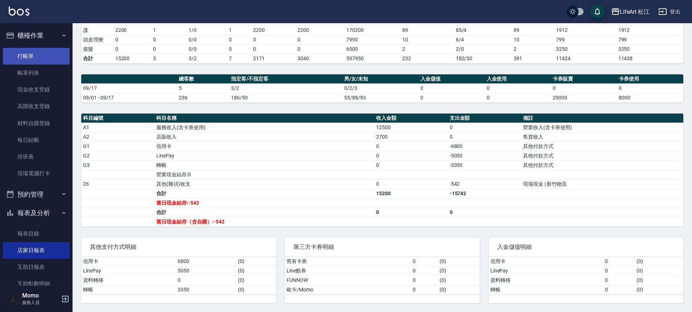
click at [36, 59] on link "打帳單" at bounding box center [36, 56] width 67 height 17
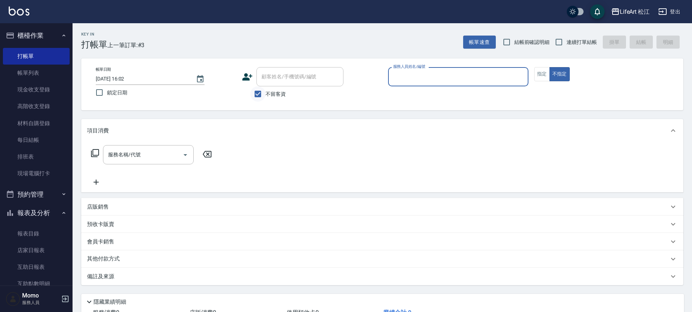
click at [260, 93] on input "不留客資" at bounding box center [257, 93] width 15 height 15
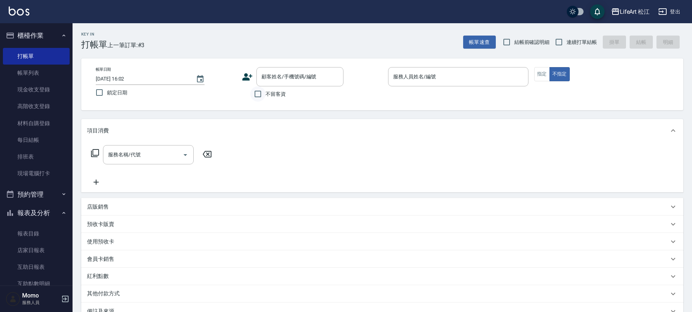
click at [255, 94] on input "不留客資" at bounding box center [257, 93] width 15 height 15
checkbox input "true"
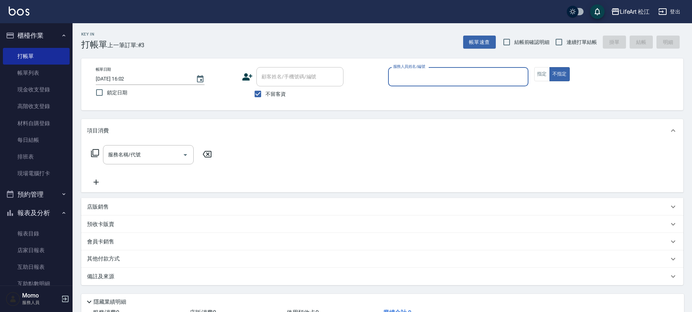
click at [412, 80] on input "服務人員姓名/編號" at bounding box center [459, 76] width 134 height 13
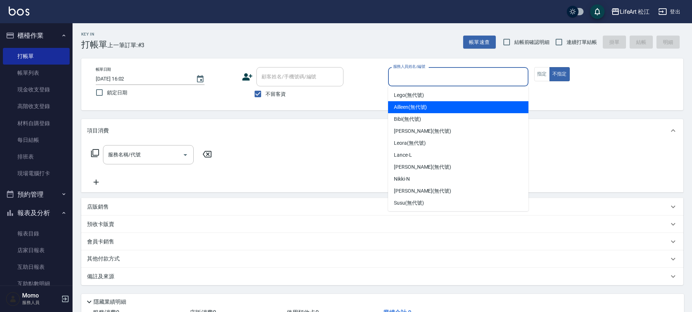
click at [412, 104] on span "Ailleen (無代號)" at bounding box center [410, 107] width 33 height 8
type input "Ailleen(無代號)"
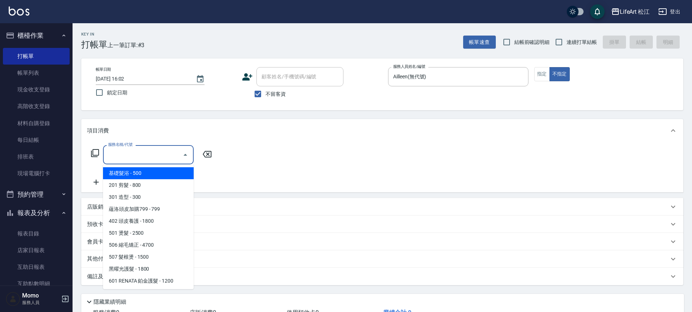
click at [163, 153] on input "服務名稱/代號" at bounding box center [142, 154] width 73 height 13
drag, startPoint x: 155, startPoint y: 184, endPoint x: 157, endPoint y: 176, distance: 7.6
click at [157, 176] on ul "基礎髮浴 - 500 201 剪髮 - 800 301 造型 - 300 蘊洛頭皮加購799 - 799 402 頭皮養護 - 1800 501 燙髮 - 2…" at bounding box center [148, 226] width 91 height 125
click at [157, 175] on span "基礎髮浴 - 500" at bounding box center [148, 173] width 91 height 12
type input "基礎髮浴 (101)"
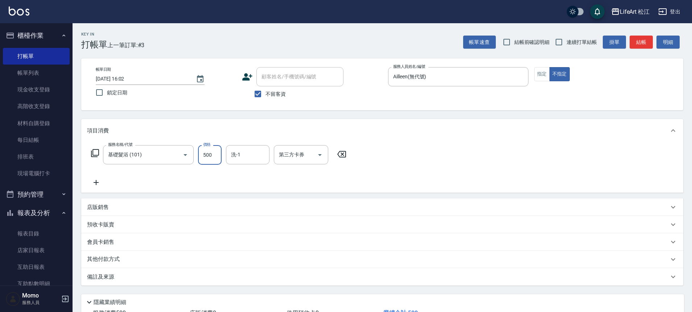
click at [209, 149] on input "500" at bounding box center [210, 155] width 24 height 20
type input "800"
click at [138, 276] on div "備註及來源" at bounding box center [378, 277] width 582 height 8
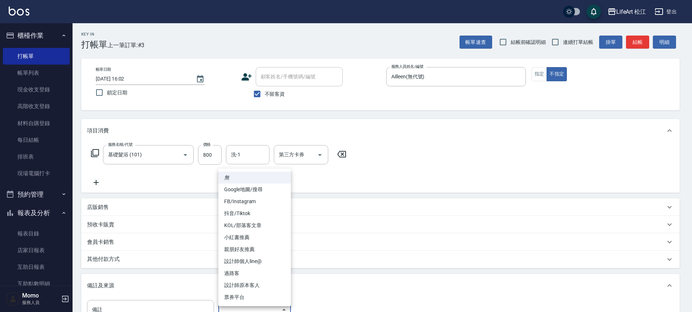
scroll to position [8, 0]
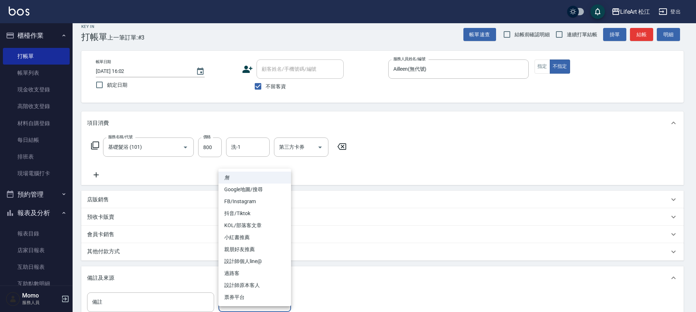
click at [236, 307] on body "LifeArt 松江 登出 櫃檯作業 打帳單 帳單列表 現金收支登錄 高階收支登錄 材料自購登錄 每日結帳 排班表 現場電腦打卡 預約管理 預約管理 單日預約…" at bounding box center [348, 198] width 696 height 413
click at [252, 275] on li "過路客" at bounding box center [254, 273] width 73 height 12
type input "過路客"
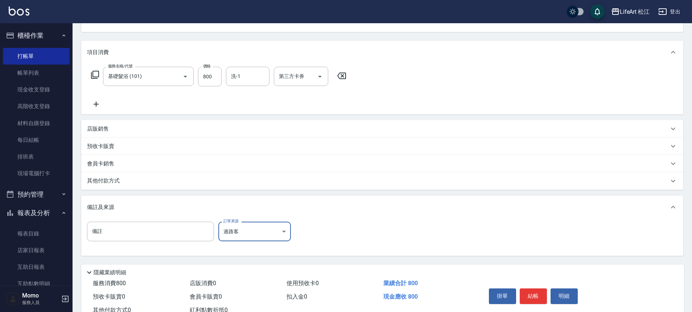
scroll to position [104, 0]
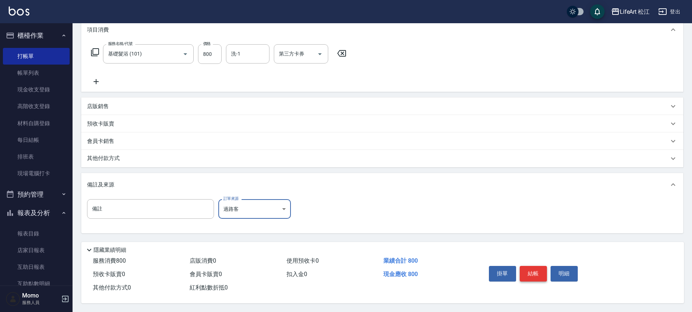
click at [528, 267] on button "結帳" at bounding box center [533, 273] width 27 height 15
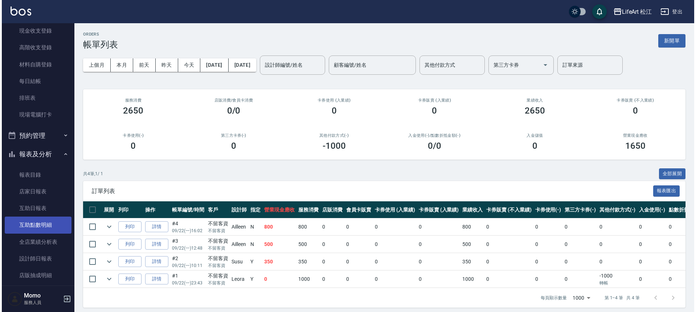
scroll to position [60, 0]
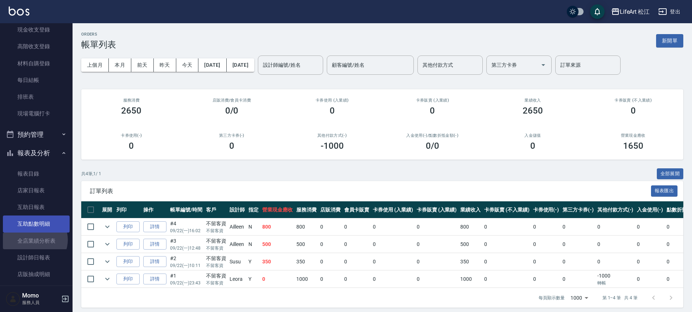
click at [34, 240] on link "全店業績分析表" at bounding box center [36, 241] width 67 height 17
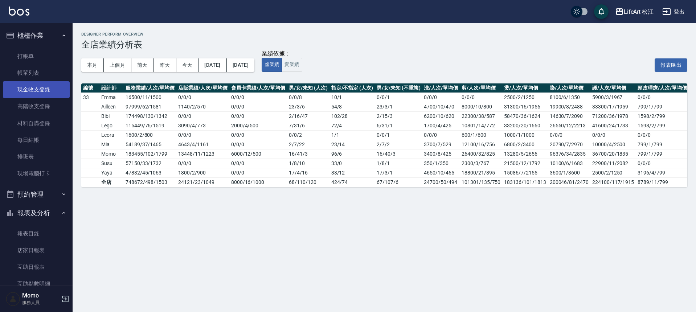
click at [38, 90] on link "現金收支登錄" at bounding box center [36, 89] width 67 height 17
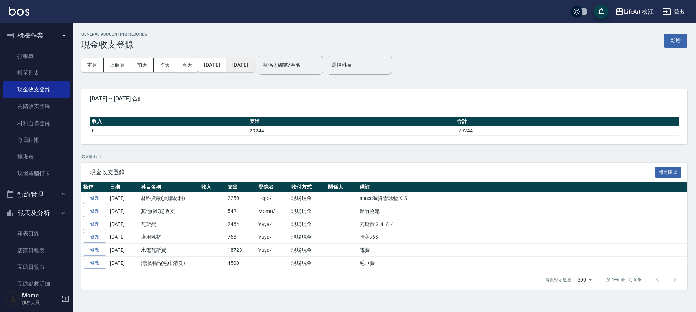
click at [254, 64] on button "[DATE]" at bounding box center [240, 64] width 28 height 13
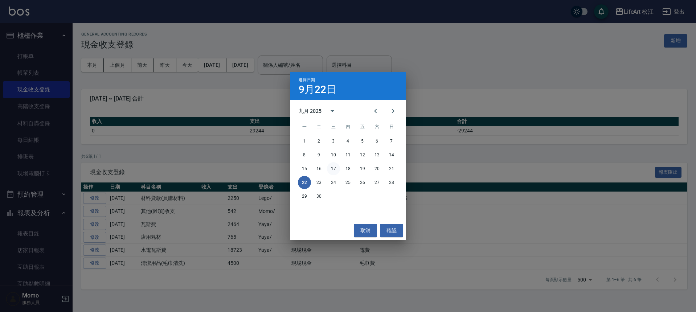
click at [331, 167] on button "17" at bounding box center [333, 168] width 13 height 13
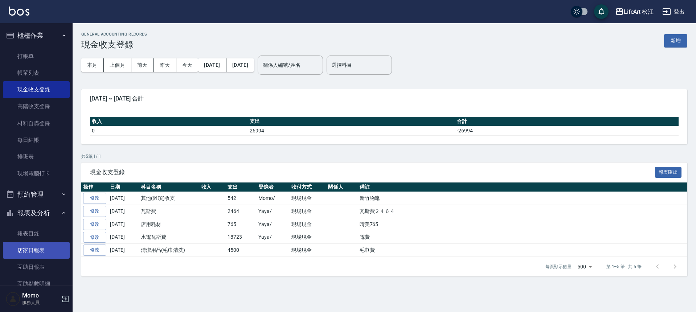
click at [37, 251] on link "店家日報表" at bounding box center [36, 250] width 67 height 17
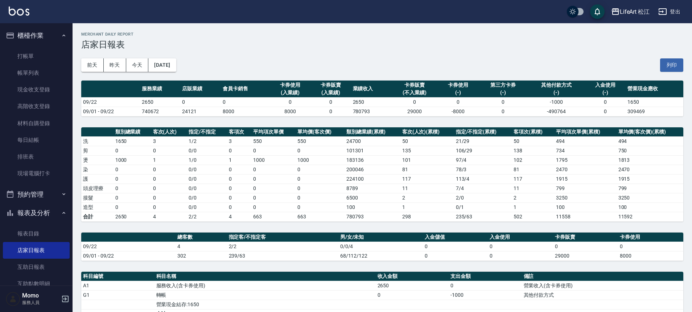
click at [176, 65] on button "[DATE]" at bounding box center [162, 64] width 28 height 13
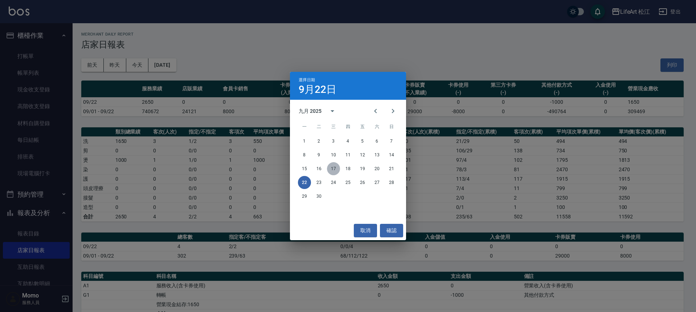
drag, startPoint x: 333, startPoint y: 169, endPoint x: 329, endPoint y: 168, distance: 4.7
click at [333, 169] on button "17" at bounding box center [333, 168] width 13 height 13
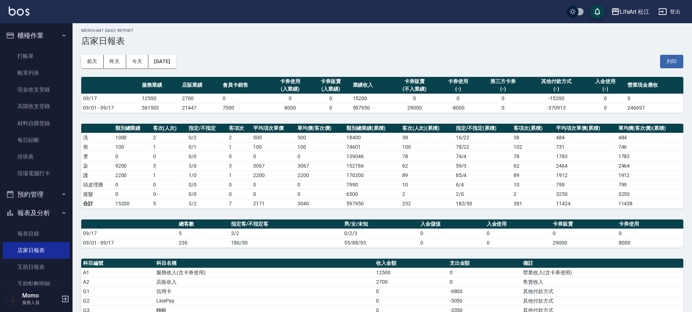
scroll to position [149, 0]
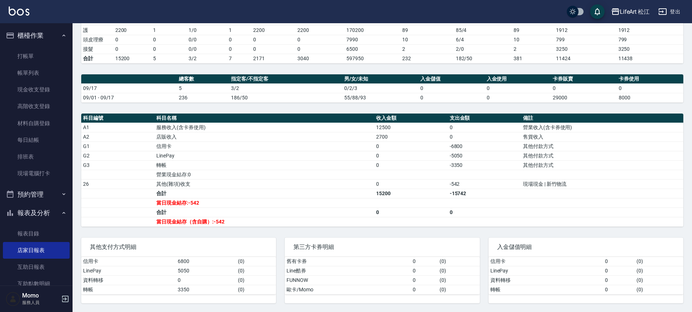
click at [463, 186] on td "-542" at bounding box center [484, 183] width 73 height 9
click at [177, 201] on td "當日現金結存:-542" at bounding box center [265, 202] width 220 height 9
click at [179, 178] on td "營業現金結存:0" at bounding box center [265, 174] width 220 height 9
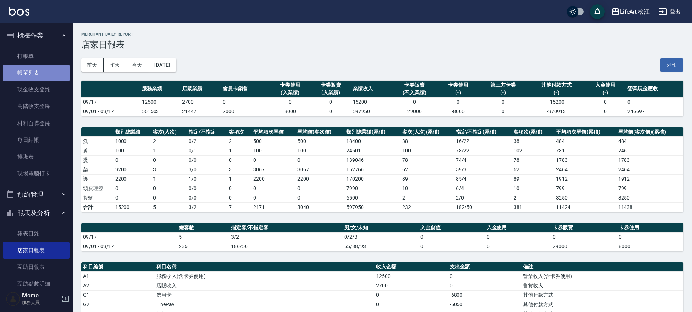
click at [36, 73] on link "帳單列表" at bounding box center [36, 73] width 67 height 17
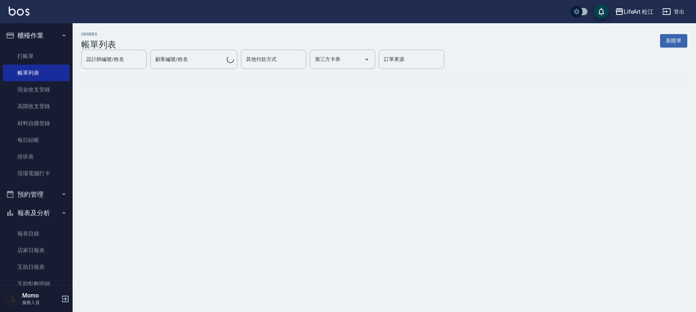
drag, startPoint x: 39, startPoint y: 72, endPoint x: 110, endPoint y: 54, distance: 73.8
click at [39, 72] on link "帳單列表" at bounding box center [36, 73] width 67 height 17
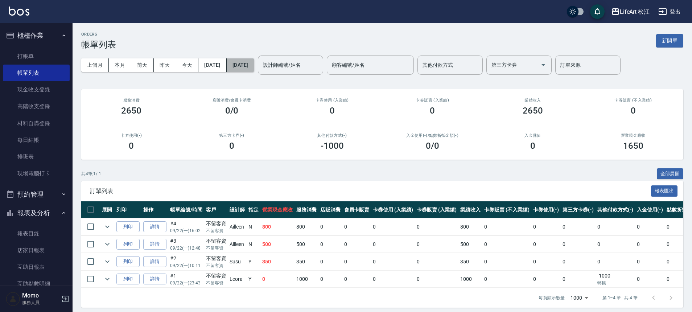
click at [254, 64] on button "[DATE]" at bounding box center [241, 64] width 28 height 13
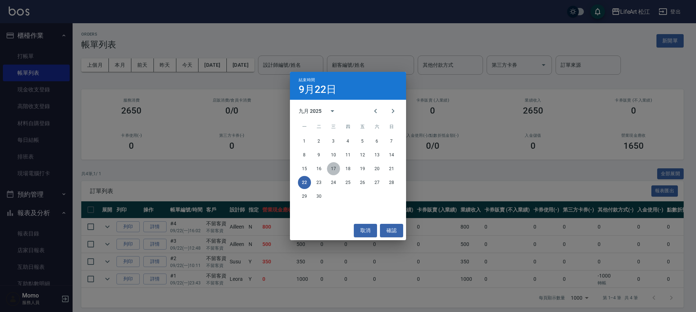
click at [336, 172] on button "17" at bounding box center [333, 168] width 13 height 13
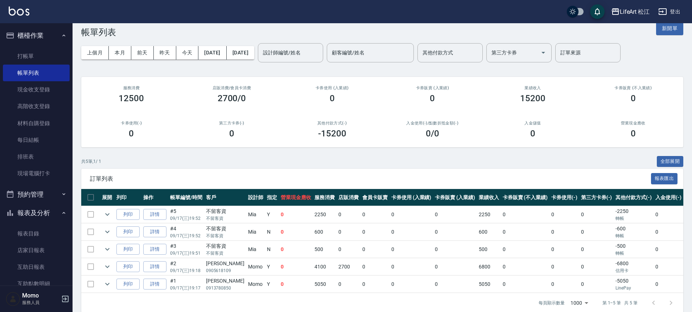
scroll to position [27, 0]
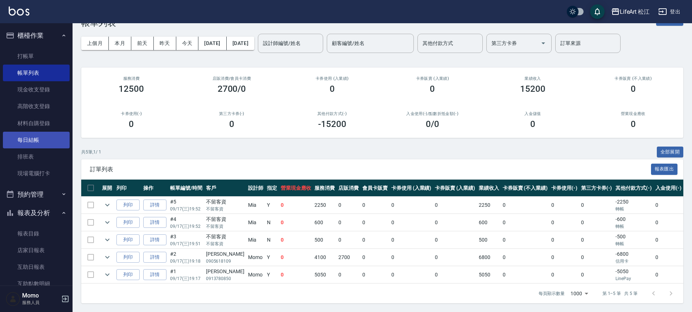
click at [32, 139] on link "每日結帳" at bounding box center [36, 140] width 67 height 17
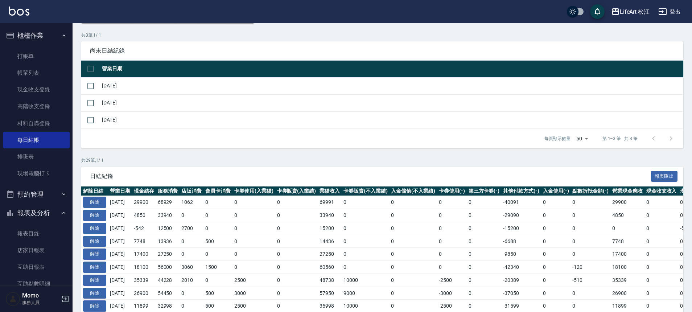
scroll to position [86, 0]
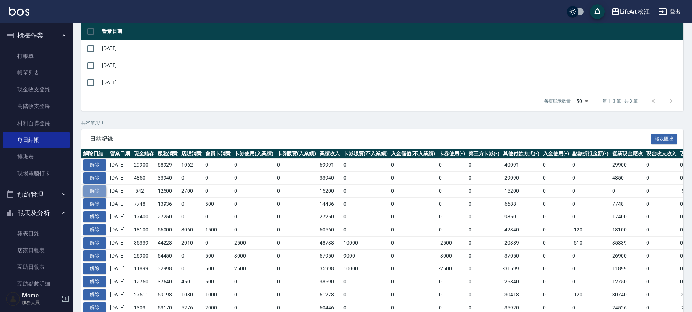
click at [92, 191] on button "解除" at bounding box center [94, 190] width 23 height 11
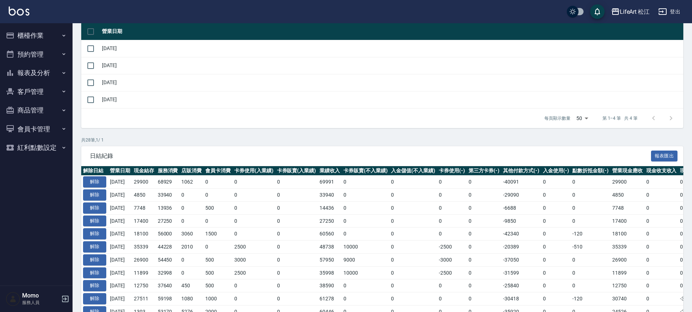
scroll to position [86, 0]
click at [44, 36] on button "櫃檯作業" at bounding box center [36, 35] width 67 height 19
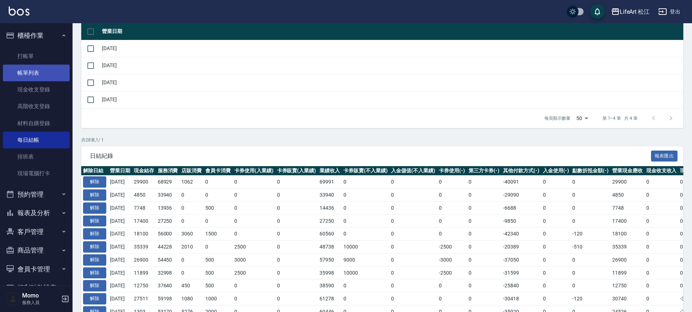
click at [46, 70] on link "帳單列表" at bounding box center [36, 73] width 67 height 17
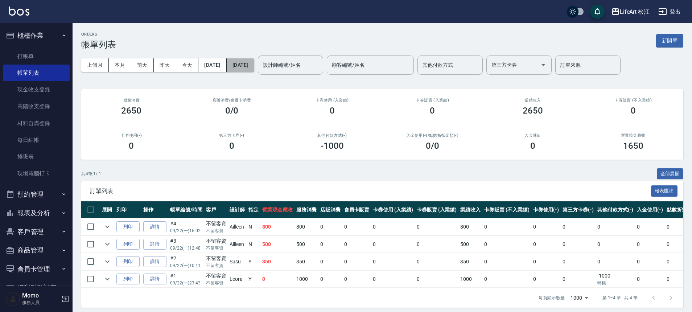
click at [250, 63] on button "[DATE]" at bounding box center [241, 64] width 28 height 13
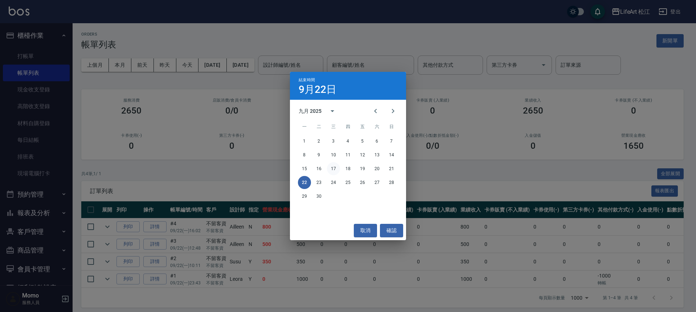
click at [332, 169] on button "17" at bounding box center [333, 168] width 13 height 13
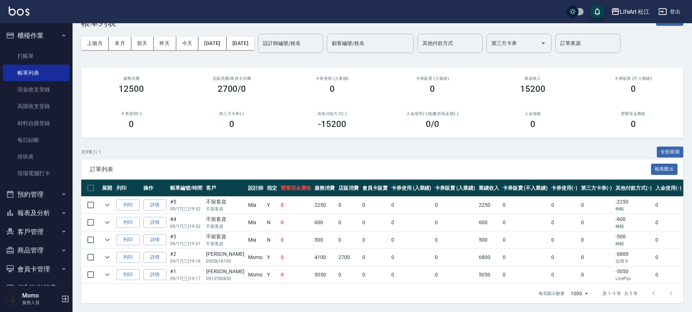
scroll to position [27, 0]
click at [153, 217] on link "詳情" at bounding box center [154, 222] width 23 height 11
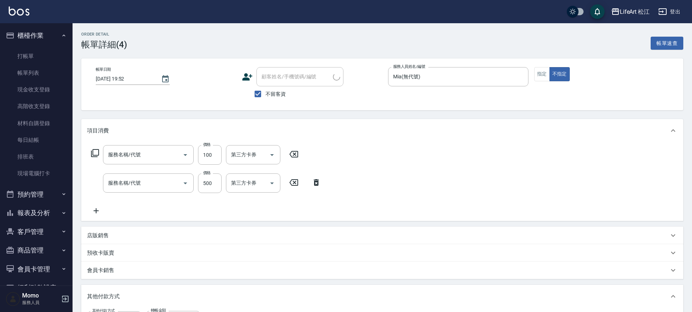
type input "2025/09/17 19:52"
checkbox input "true"
type input "Mia(無代號)"
type input "過路客"
type input "201 剪髮(201)"
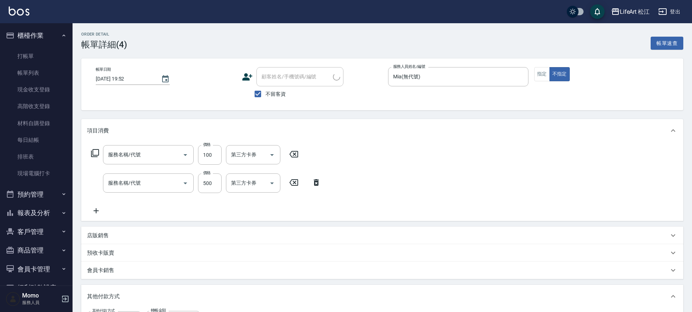
type input "基礎髮浴 (101)"
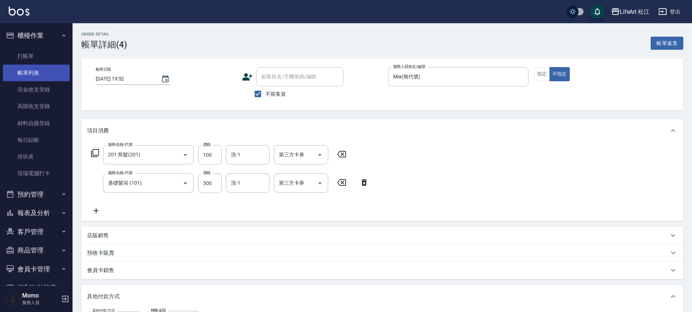
click at [42, 72] on link "帳單列表" at bounding box center [36, 73] width 67 height 17
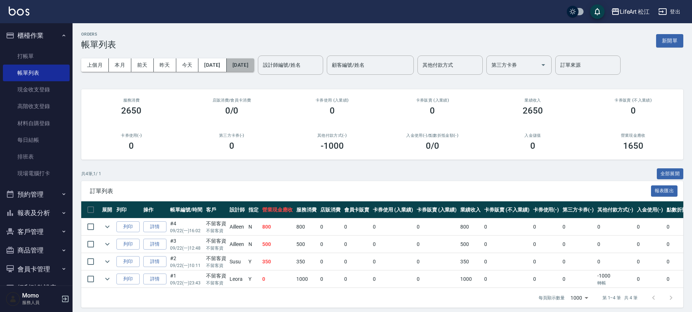
click at [254, 62] on button "[DATE]" at bounding box center [241, 64] width 28 height 13
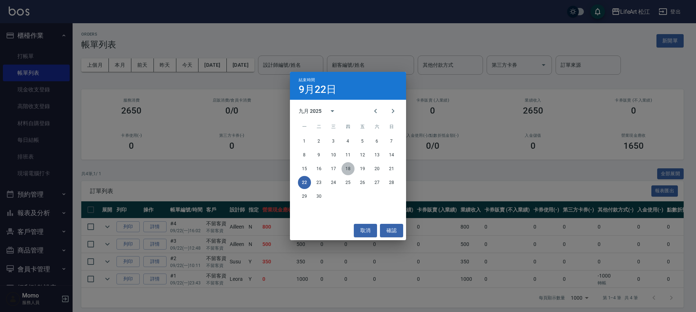
click at [347, 168] on button "18" at bounding box center [348, 168] width 13 height 13
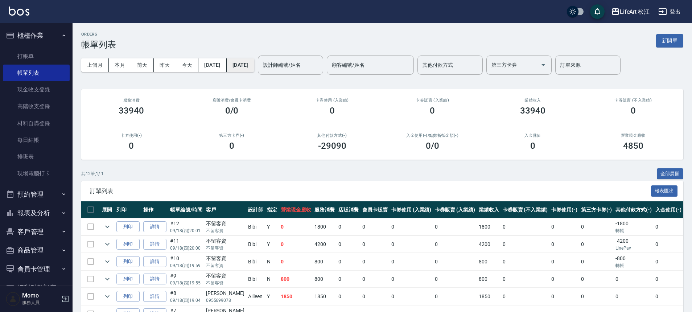
click at [254, 66] on button "[DATE]" at bounding box center [241, 64] width 28 height 13
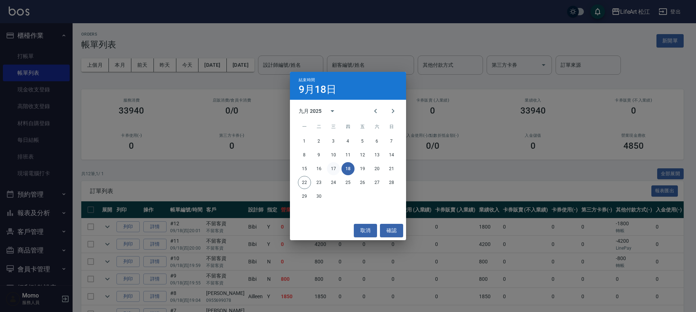
click at [337, 169] on button "17" at bounding box center [333, 168] width 13 height 13
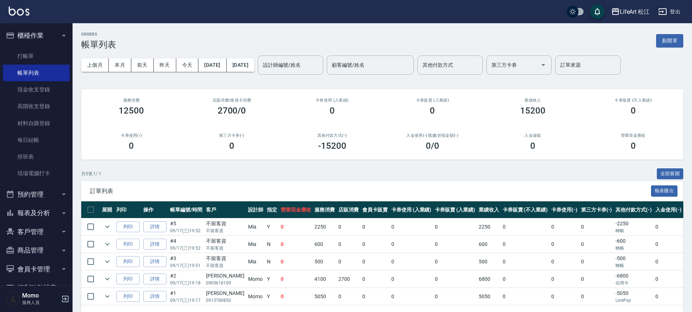
scroll to position [27, 0]
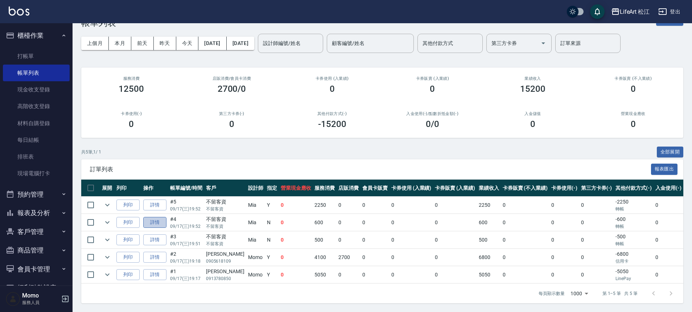
click at [147, 217] on link "詳情" at bounding box center [154, 222] width 23 height 11
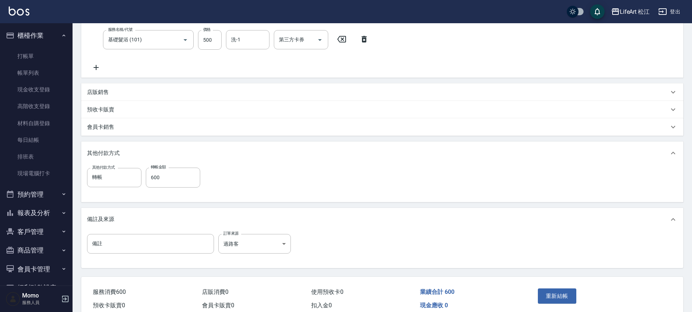
scroll to position [145, 0]
click at [172, 175] on input "600" at bounding box center [173, 176] width 54 height 20
type input "0"
click at [106, 178] on input "轉帳" at bounding box center [108, 176] width 37 height 13
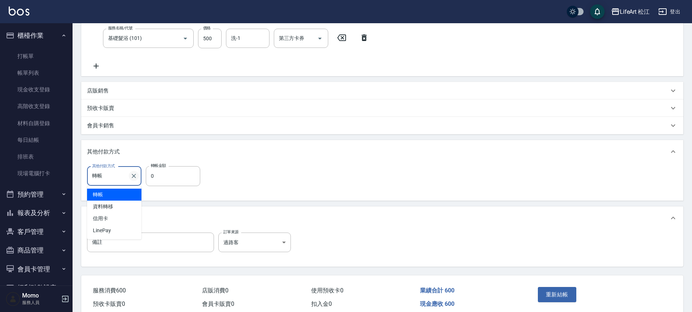
click at [133, 177] on icon "Clear" at bounding box center [133, 175] width 7 height 7
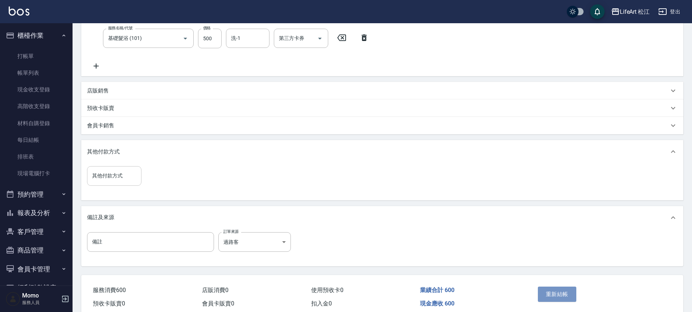
click at [552, 293] on button "重新結帳" at bounding box center [557, 294] width 38 height 15
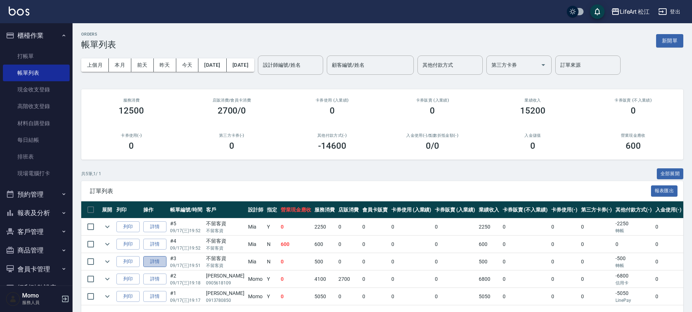
click at [162, 261] on link "詳情" at bounding box center [154, 261] width 23 height 11
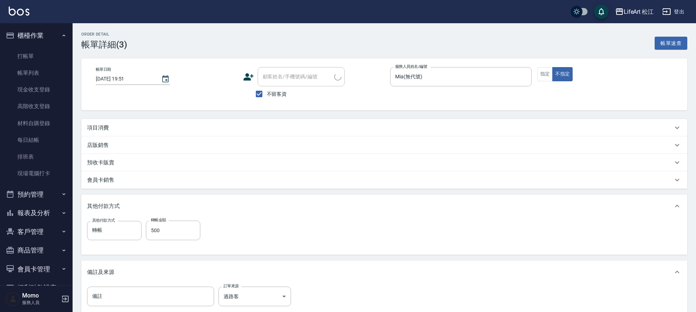
type input "2025/09/17 19:51"
checkbox input "true"
type input "Mia(無代號)"
type input "過路客"
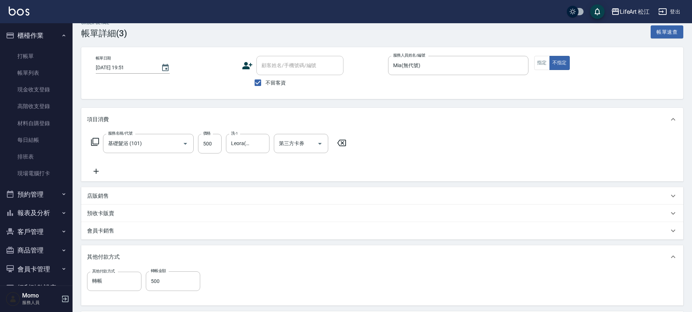
type input "基礎髮浴 (101)"
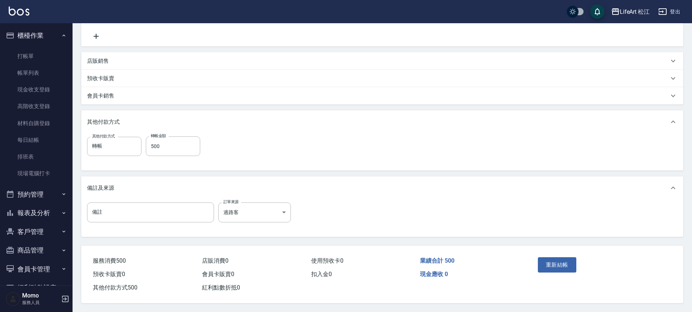
scroll to position [150, 0]
click at [246, 200] on div "備註 備註 訂單來源 過路客 過路客 訂單來源" at bounding box center [382, 218] width 602 height 37
click at [158, 143] on input "500" at bounding box center [173, 146] width 54 height 20
click at [122, 143] on input "轉帳" at bounding box center [108, 146] width 37 height 13
click at [133, 144] on icon "Clear" at bounding box center [134, 146] width 4 height 4
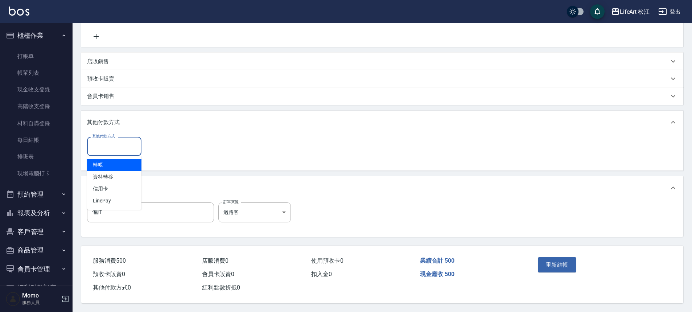
scroll to position [149, 0]
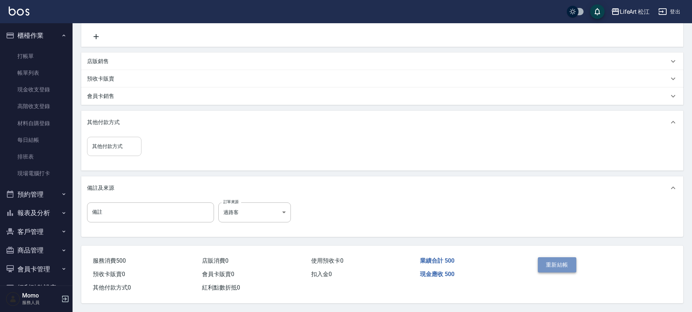
click at [557, 263] on button "重新結帳" at bounding box center [557, 264] width 38 height 15
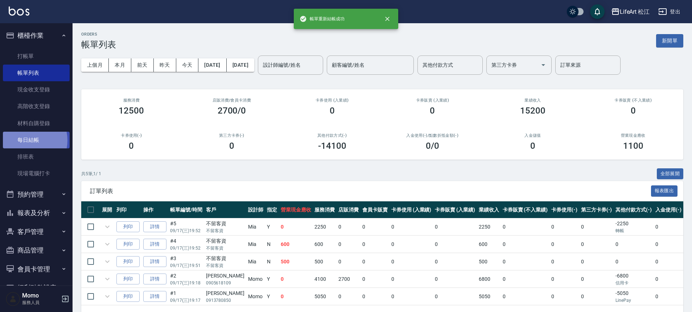
click at [26, 140] on link "每日結帳" at bounding box center [36, 140] width 67 height 17
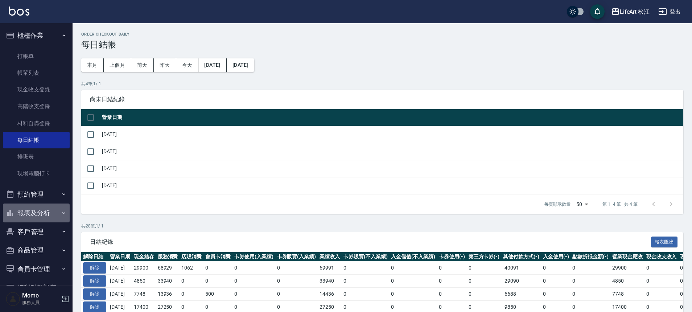
click at [50, 212] on button "報表及分析" at bounding box center [36, 213] width 67 height 19
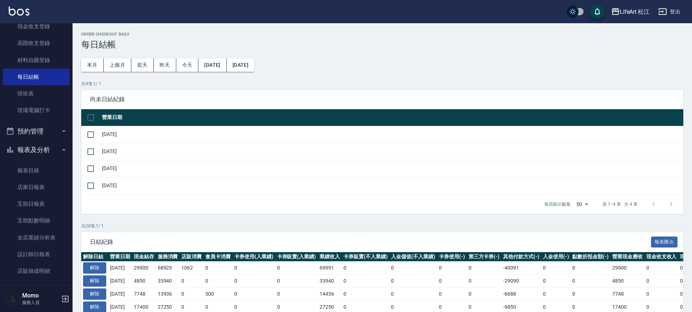
scroll to position [143, 0]
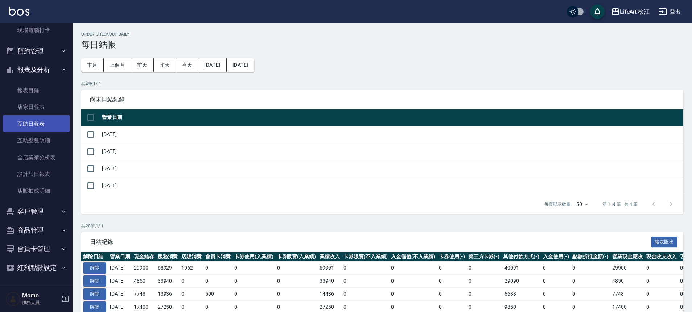
click at [46, 127] on link "互助日報表" at bounding box center [36, 123] width 67 height 17
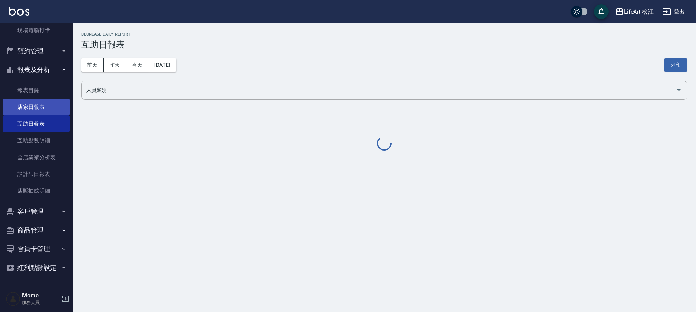
click at [46, 111] on link "店家日報表" at bounding box center [36, 107] width 67 height 17
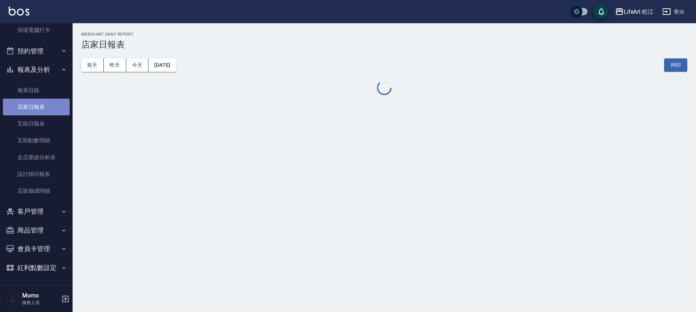
click at [47, 112] on link "店家日報表" at bounding box center [36, 107] width 67 height 17
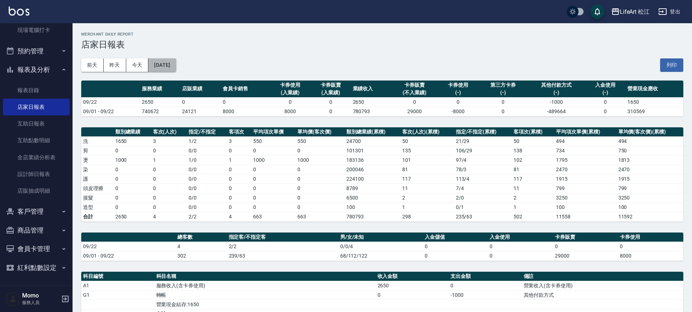
click at [155, 64] on button "[DATE]" at bounding box center [162, 64] width 28 height 13
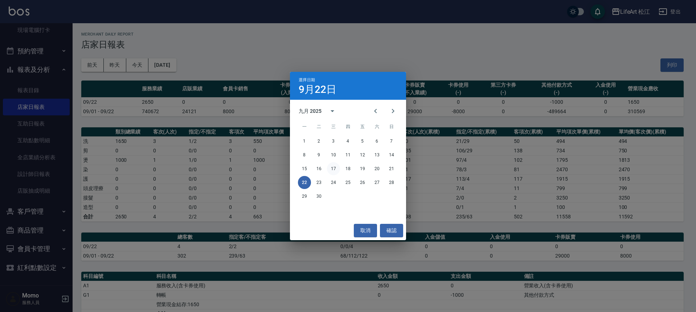
click at [335, 168] on button "17" at bounding box center [333, 168] width 13 height 13
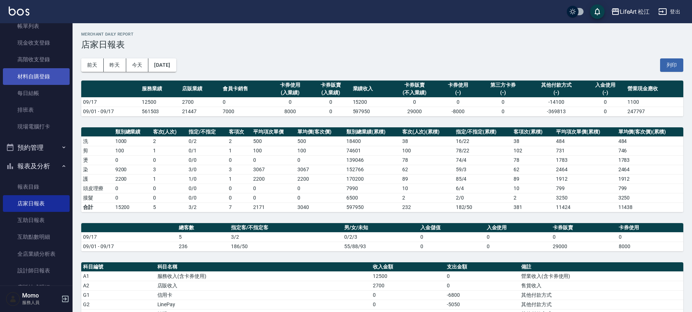
scroll to position [16, 0]
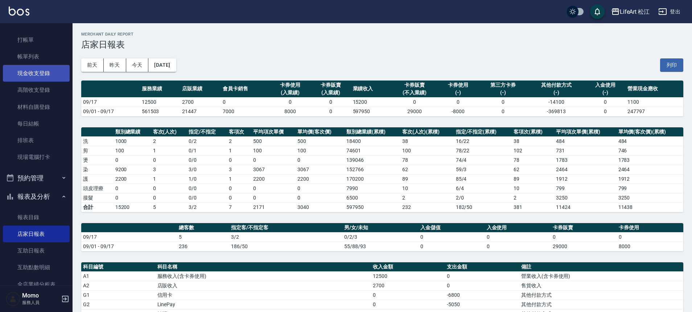
click at [40, 78] on link "現金收支登錄" at bounding box center [36, 73] width 67 height 17
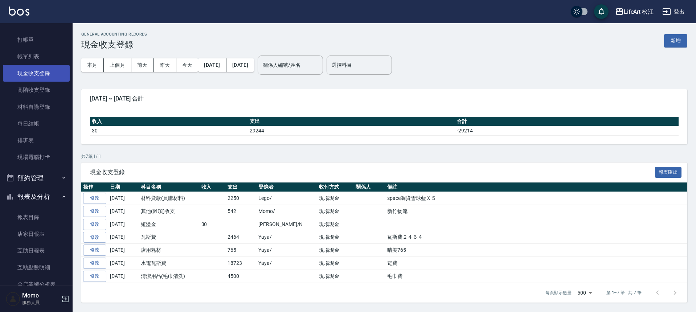
click at [40, 78] on link "現金收支登錄" at bounding box center [36, 73] width 67 height 17
click at [674, 42] on button "新增" at bounding box center [675, 40] width 23 height 13
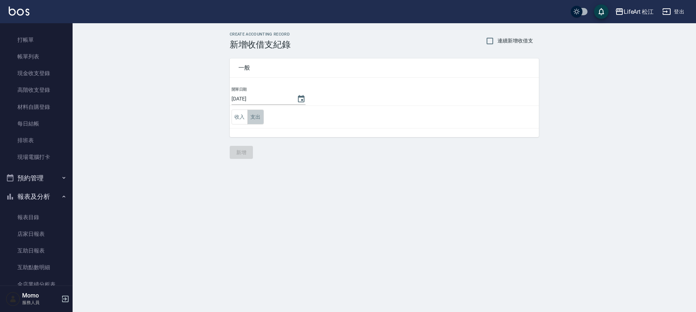
click at [254, 119] on button "支出" at bounding box center [256, 117] width 16 height 15
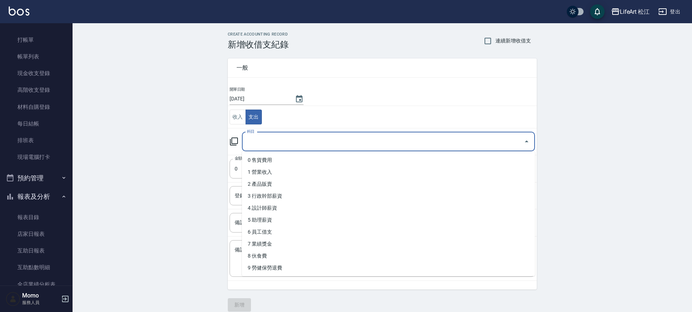
click at [260, 138] on input "科目" at bounding box center [383, 141] width 276 height 13
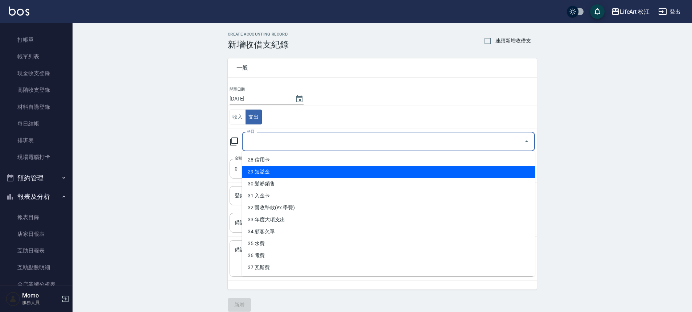
click at [318, 167] on li "29 短溢金" at bounding box center [388, 172] width 293 height 12
type input "29 短溢金"
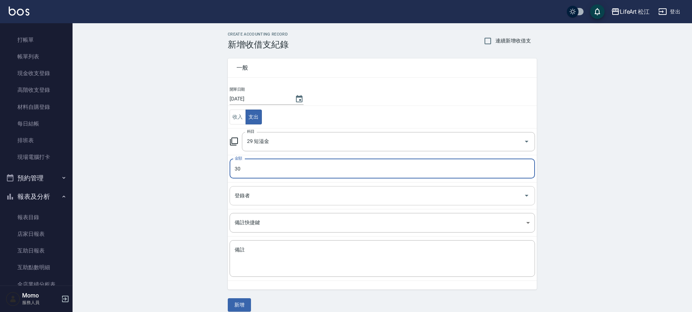
type input "30"
click at [275, 197] on input "登錄者" at bounding box center [377, 195] width 288 height 13
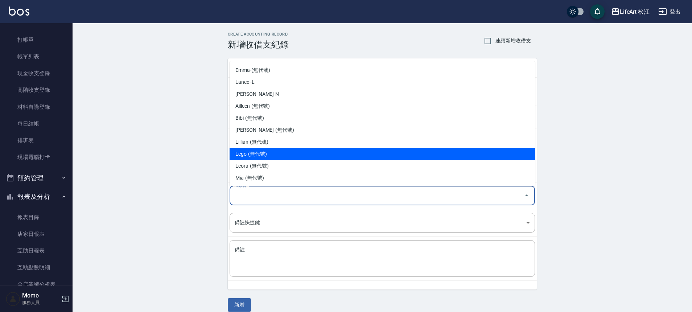
click at [266, 155] on li "Lego-(無代號)" at bounding box center [383, 154] width 306 height 12
type input "Lego-(無代號)"
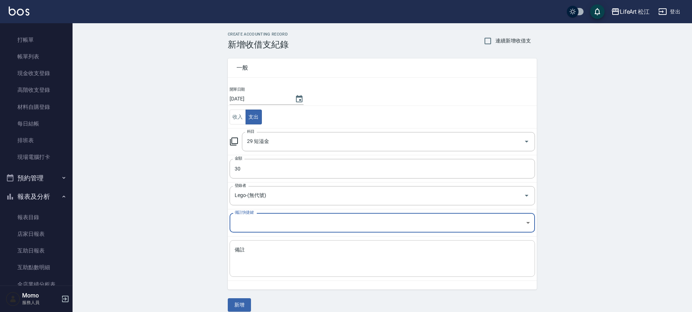
click at [250, 252] on textarea "備註" at bounding box center [382, 258] width 295 height 25
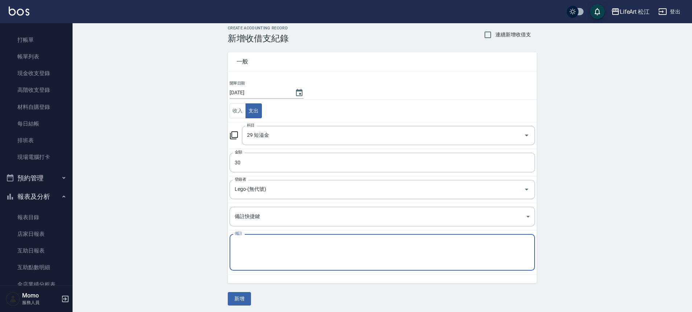
scroll to position [8, 0]
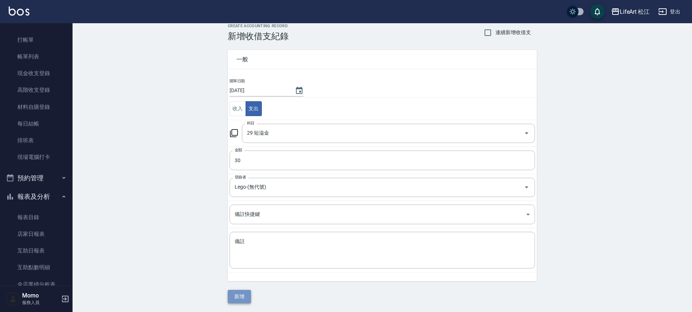
click at [243, 295] on button "新增" at bounding box center [239, 296] width 23 height 13
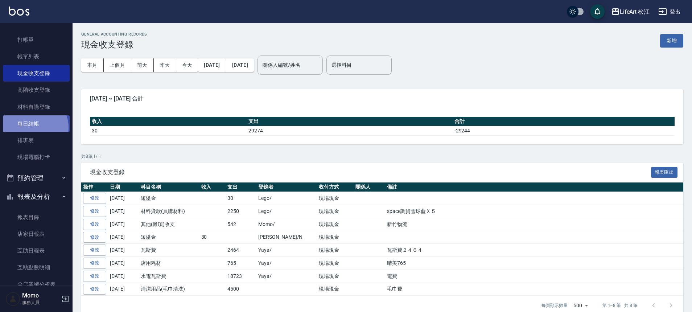
click at [34, 127] on link "每日結帳" at bounding box center [36, 123] width 67 height 17
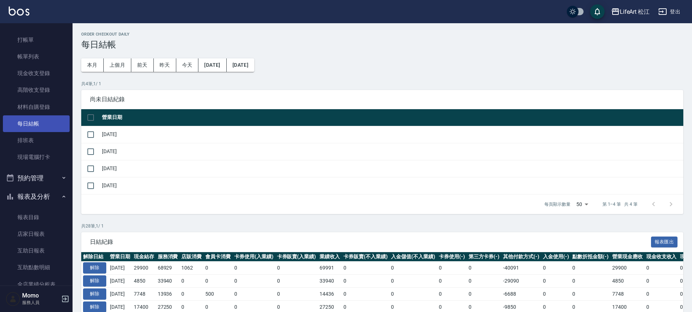
click at [34, 127] on link "每日結帳" at bounding box center [36, 123] width 67 height 17
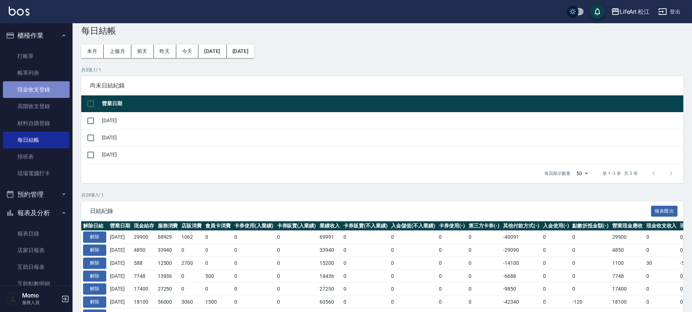
click at [37, 87] on link "現金收支登錄" at bounding box center [36, 89] width 67 height 17
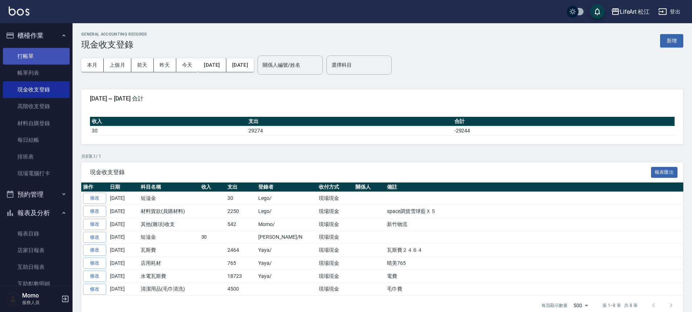
click at [44, 51] on link "打帳單" at bounding box center [36, 56] width 67 height 17
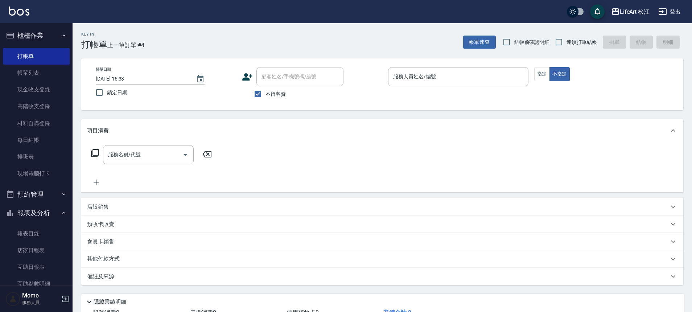
click at [258, 93] on input "不留客資" at bounding box center [257, 93] width 15 height 15
checkbox input "false"
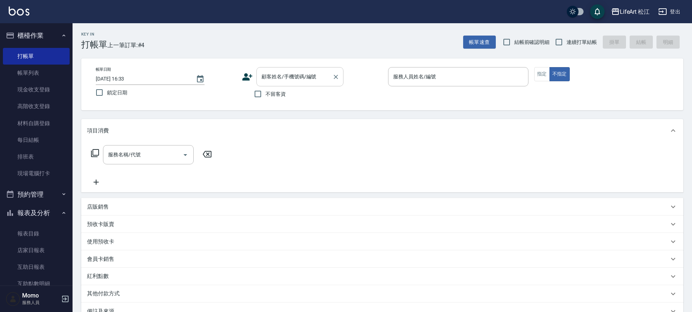
click at [276, 77] on div "顧客姓名/手機號碼/編號 顧客姓名/手機號碼/編號" at bounding box center [300, 76] width 87 height 19
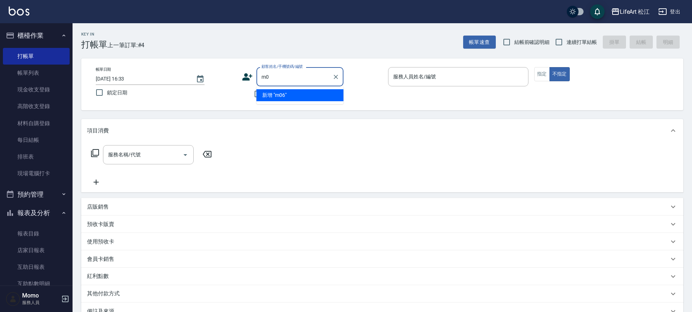
type input "m"
click at [276, 77] on input "元大" at bounding box center [295, 76] width 70 height 13
click at [285, 74] on input "元大" at bounding box center [295, 76] width 70 height 13
type input "元"
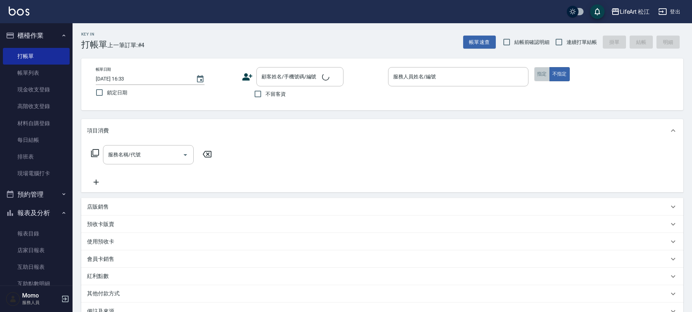
click at [541, 77] on button "指定" at bounding box center [543, 74] width 16 height 14
click at [159, 156] on input "服務名稱/代號" at bounding box center [142, 154] width 73 height 13
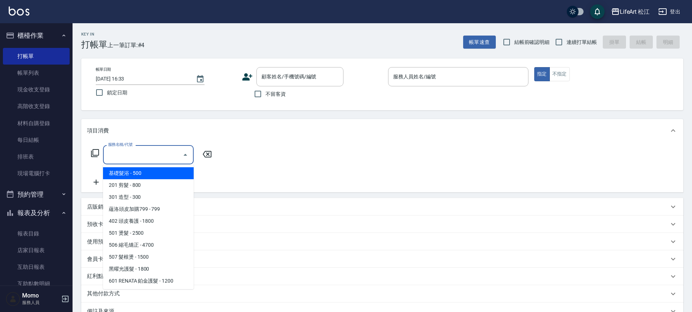
click at [147, 174] on span "基礎髮浴 - 500" at bounding box center [148, 173] width 91 height 12
type input "基礎髮浴 (101)"
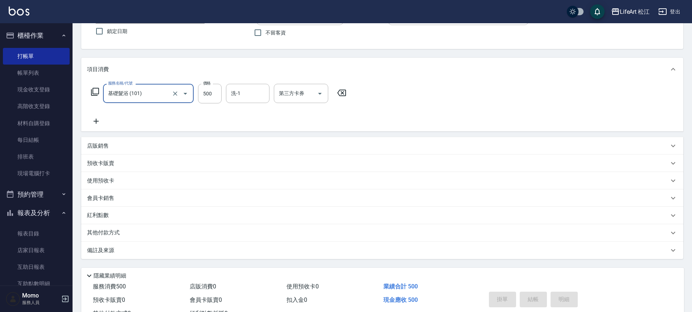
scroll to position [90, 0]
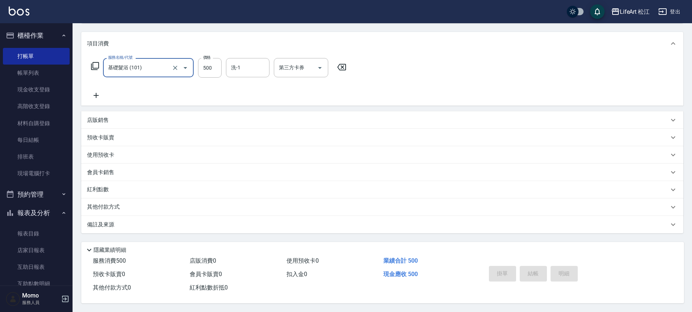
click at [111, 217] on div "備註及來源" at bounding box center [382, 224] width 602 height 17
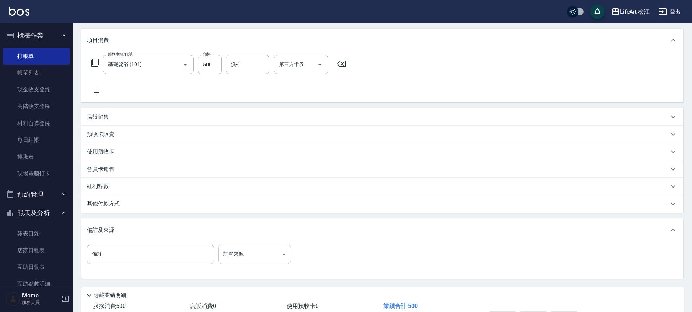
drag, startPoint x: 270, startPoint y: 240, endPoint x: 270, endPoint y: 243, distance: 3.6
click at [270, 240] on div "備註及來源" at bounding box center [382, 229] width 602 height 23
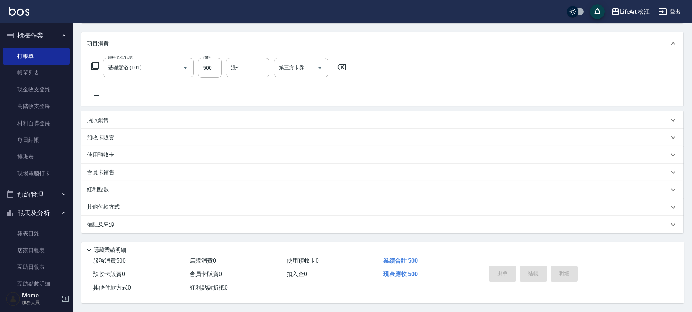
click at [268, 249] on div "Key In 打帳單 上一筆訂單:#4 帳單速查 結帳前確認明細 連續打單結帳 掛單 結帳 明細 帳單日期 2025/09/22 16:33 鎖定日期 顧客姓…" at bounding box center [383, 124] width 620 height 376
click at [108, 221] on p "備註及來源" at bounding box center [100, 225] width 27 height 8
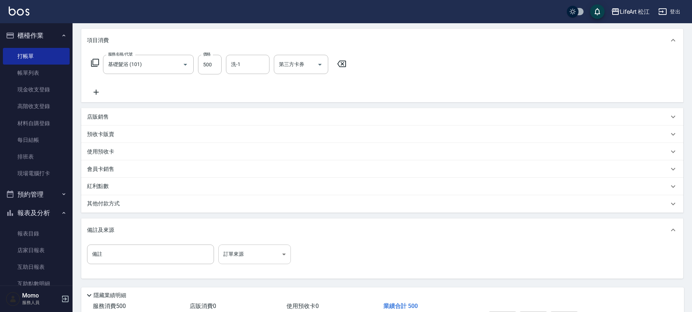
click at [273, 245] on body "LifeArt 松江 登出 櫃檯作業 打帳單 帳單列表 現金收支登錄 高階收支登錄 材料自購登錄 每日結帳 排班表 現場電腦打卡 預約管理 預約管理 單日預約…" at bounding box center [346, 134] width 692 height 448
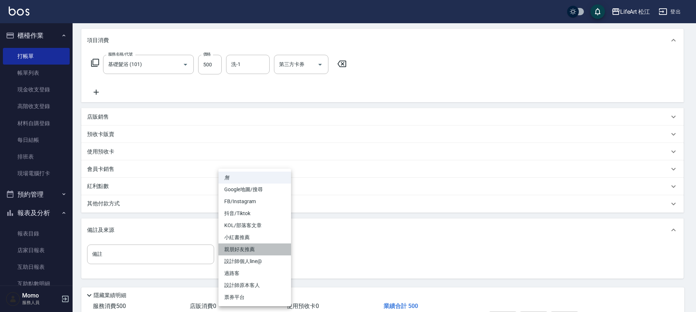
click at [258, 250] on li "親朋好友推薦" at bounding box center [254, 250] width 73 height 12
type input "親朋好友推薦"
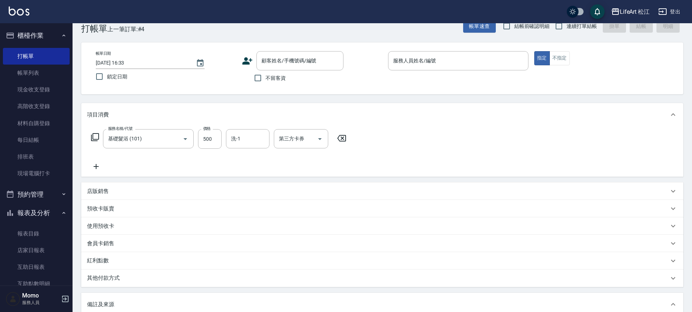
scroll to position [0, 0]
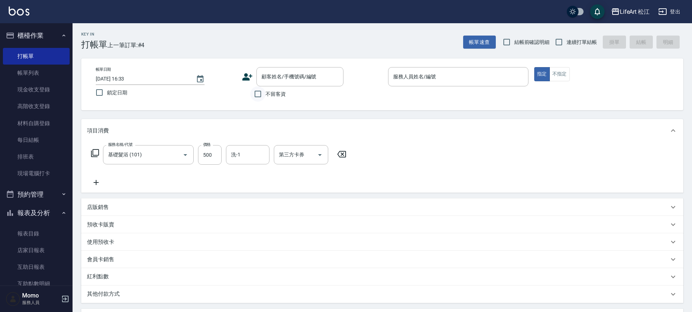
click at [263, 94] on input "不留客資" at bounding box center [257, 93] width 15 height 15
checkbox input "true"
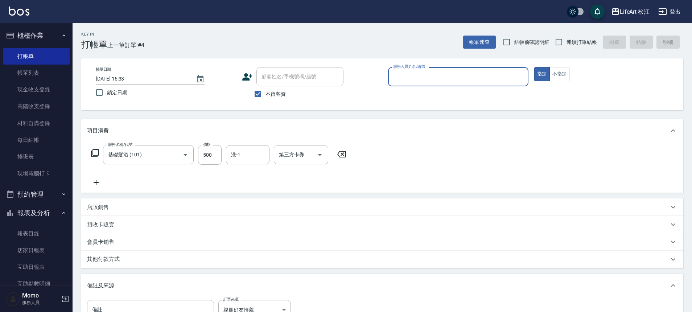
click at [432, 77] on input "服務人員姓名/編號" at bounding box center [459, 76] width 134 height 13
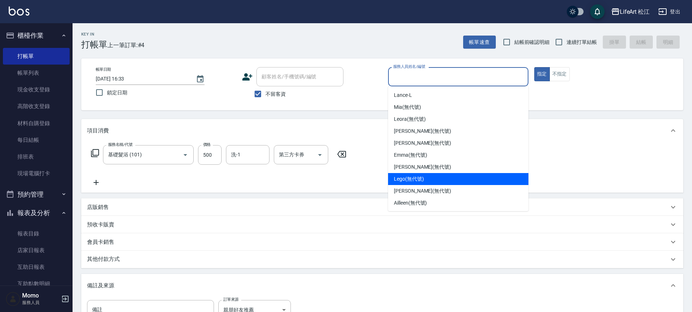
click at [414, 178] on span "Lego (無代號)" at bounding box center [409, 179] width 30 height 8
type input "Lego(無代號)"
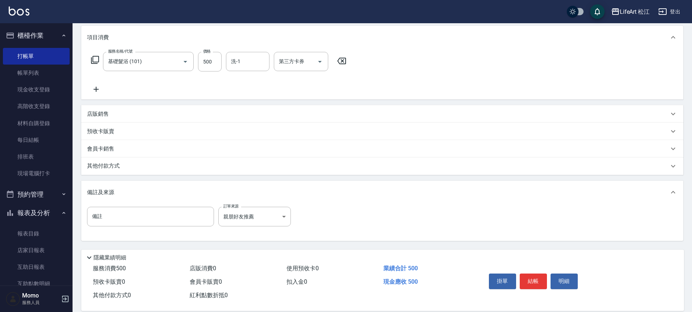
scroll to position [104, 0]
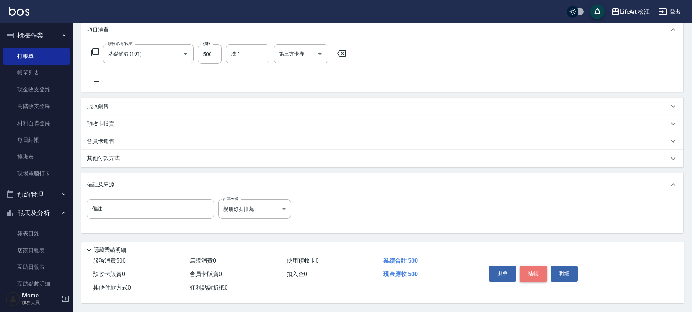
click at [524, 269] on button "結帳" at bounding box center [533, 273] width 27 height 15
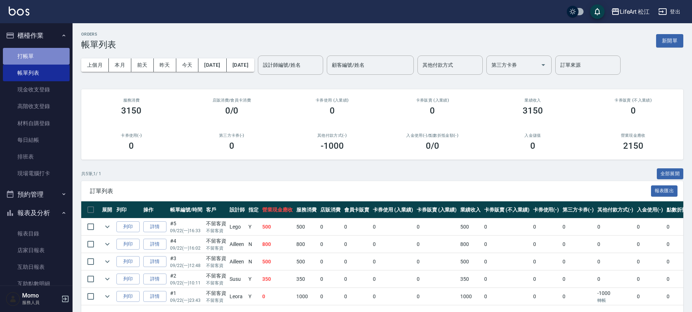
click at [53, 58] on link "打帳單" at bounding box center [36, 56] width 67 height 17
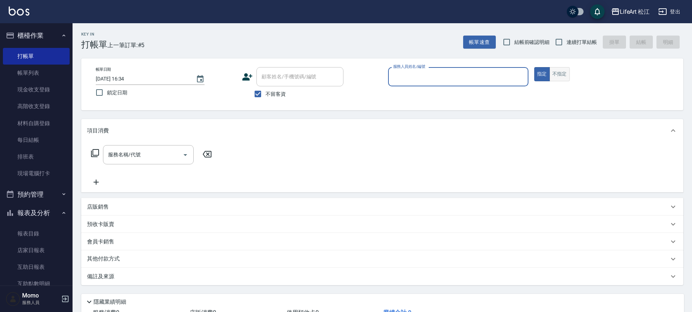
click at [558, 78] on button "不指定" at bounding box center [560, 74] width 20 height 14
click at [421, 82] on input "服務人員姓名/編號" at bounding box center [459, 76] width 134 height 13
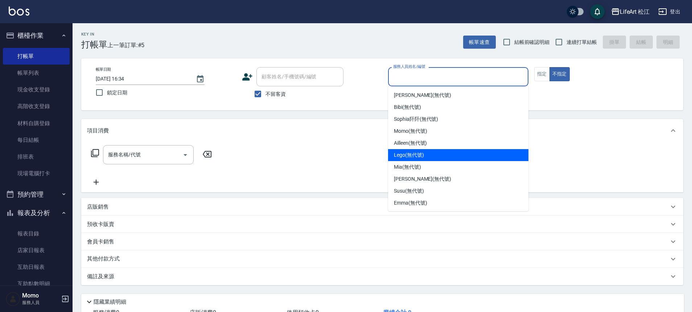
click at [405, 160] on div "Lego (無代號)" at bounding box center [458, 155] width 140 height 12
type input "Lego(無代號)"
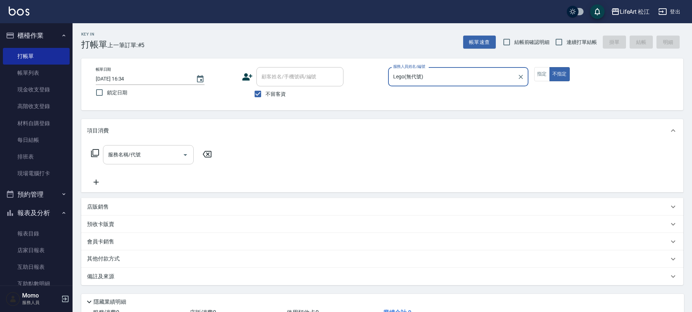
click at [165, 155] on input "服務名稱/代號" at bounding box center [142, 154] width 73 height 13
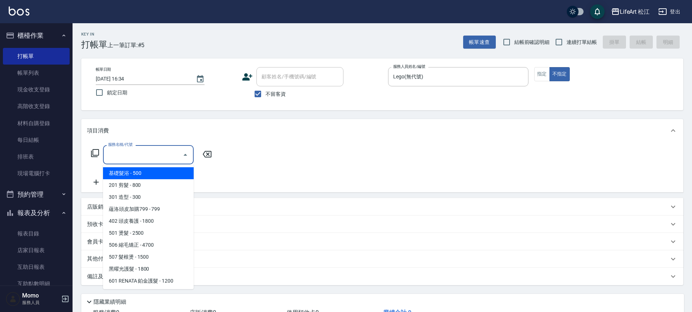
click at [156, 177] on span "基礎髮浴 - 500" at bounding box center [148, 173] width 91 height 12
type input "基礎髮浴 (101)"
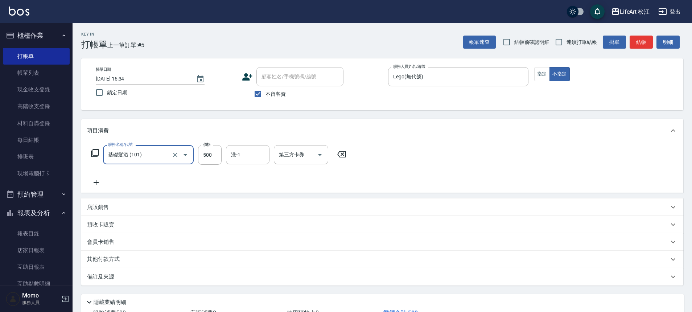
click at [97, 178] on icon at bounding box center [96, 182] width 18 height 9
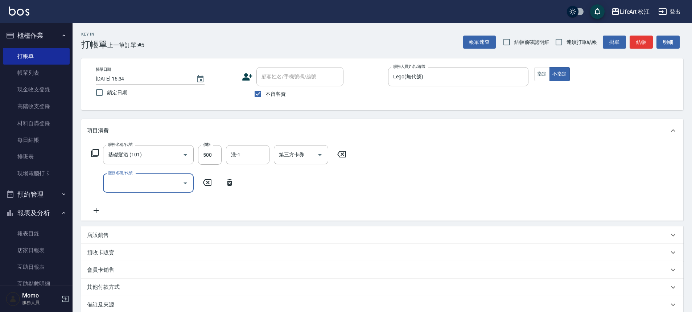
click at [181, 185] on icon "Open" at bounding box center [185, 183] width 9 height 9
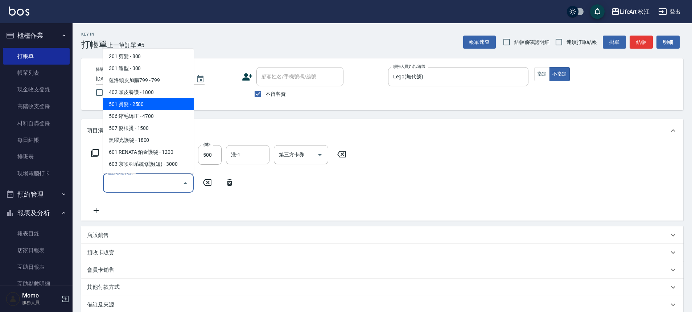
scroll to position [11, 0]
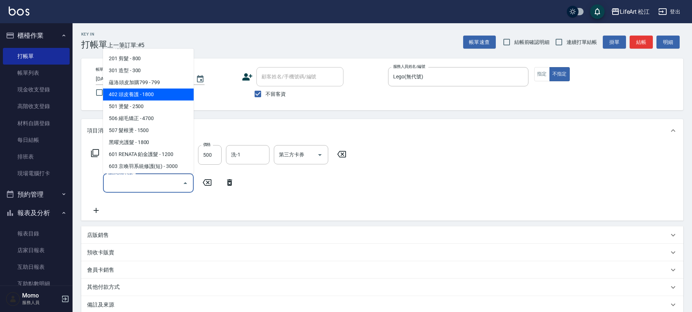
click at [173, 98] on span "402 頭皮養護 - 1800" at bounding box center [148, 95] width 91 height 12
type input "402 頭皮養護(402)"
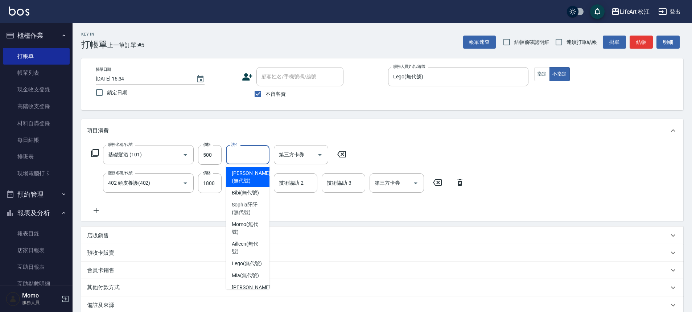
click at [239, 157] on input "洗-1" at bounding box center [247, 154] width 37 height 13
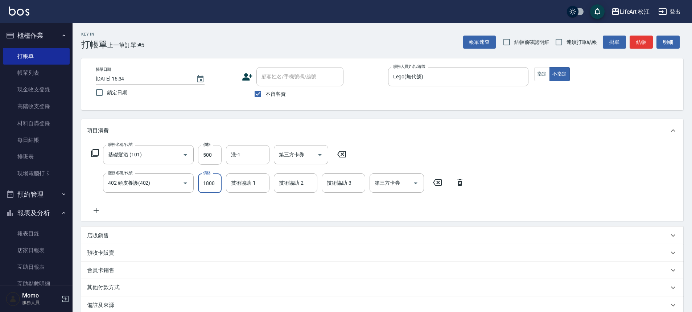
click at [217, 155] on input "500" at bounding box center [210, 155] width 24 height 20
type input "350"
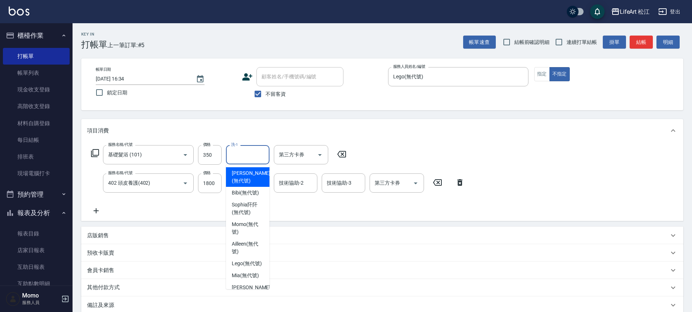
click at [242, 154] on input "洗-1" at bounding box center [247, 154] width 37 height 13
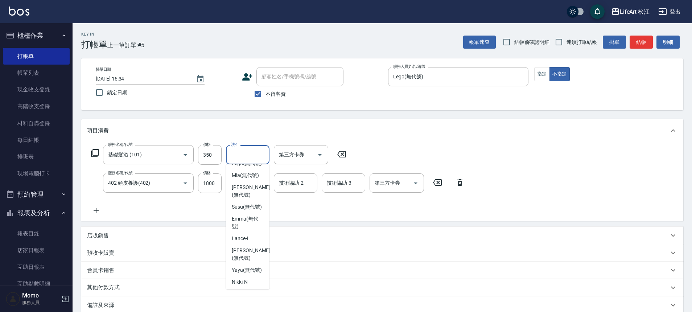
scroll to position [95, 0]
click at [254, 228] on span "Emma (無代號)" at bounding box center [248, 227] width 32 height 15
type input "Emma(無代號)"
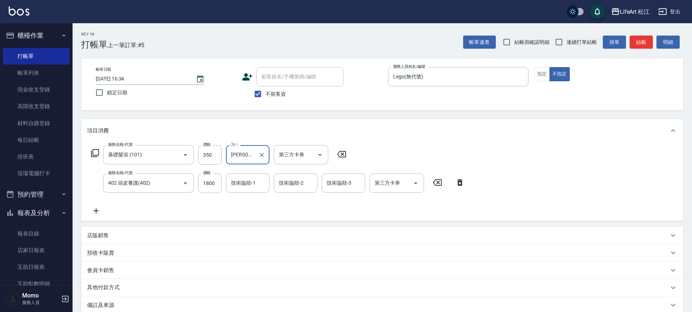
click at [265, 149] on div at bounding box center [261, 154] width 9 height 19
click at [264, 153] on icon "Clear" at bounding box center [261, 154] width 7 height 7
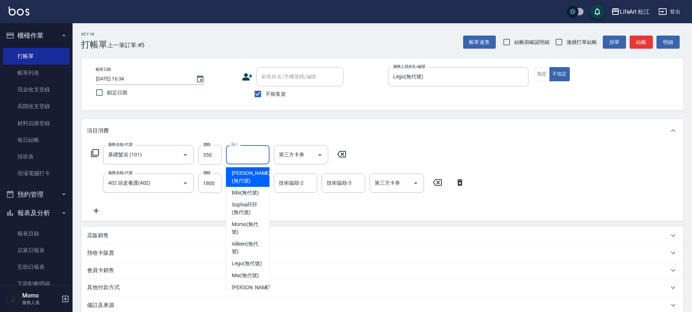
click at [263, 154] on input "洗-1" at bounding box center [247, 154] width 37 height 13
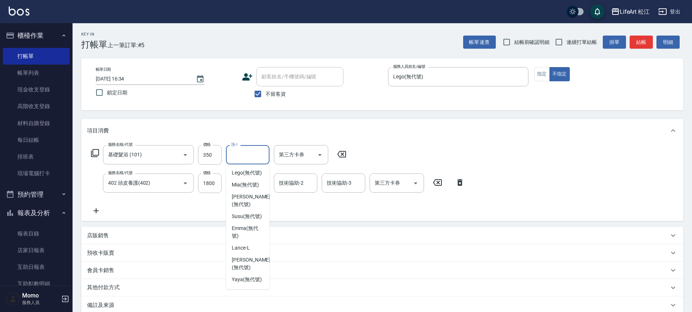
scroll to position [89, 0]
click at [254, 221] on span "Susu (無代號)" at bounding box center [247, 218] width 30 height 8
type input "Susu(無代號)"
click at [249, 183] on div "技術協助-1 技術協助-1" at bounding box center [248, 182] width 44 height 19
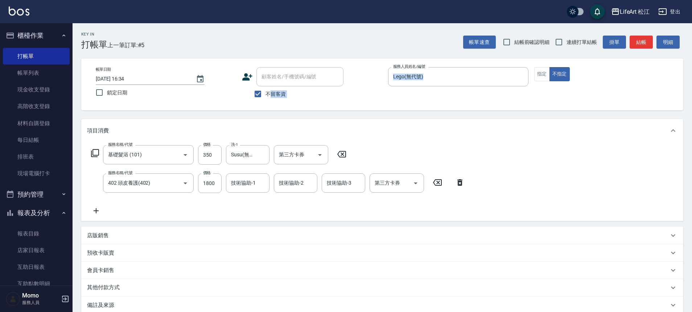
drag, startPoint x: 270, startPoint y: 94, endPoint x: 268, endPoint y: 115, distance: 21.5
click at [268, 115] on div "Key In 打帳單 上一筆訂單:#5 帳單速查 結帳前確認明細 連續打單結帳 掛單 結帳 明細 帳單日期 2025/09/22 16:34 鎖定日期 顧客姓…" at bounding box center [383, 207] width 620 height 369
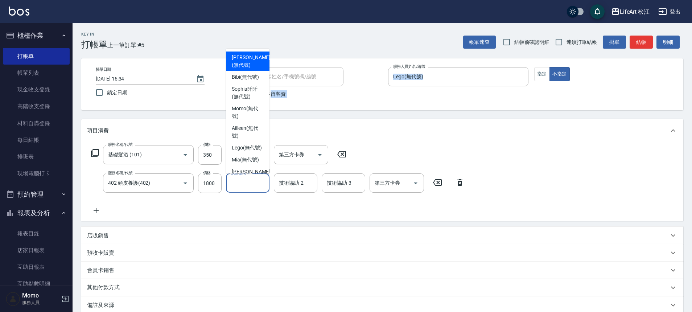
click at [258, 183] on input "技術協助-1" at bounding box center [247, 183] width 37 height 13
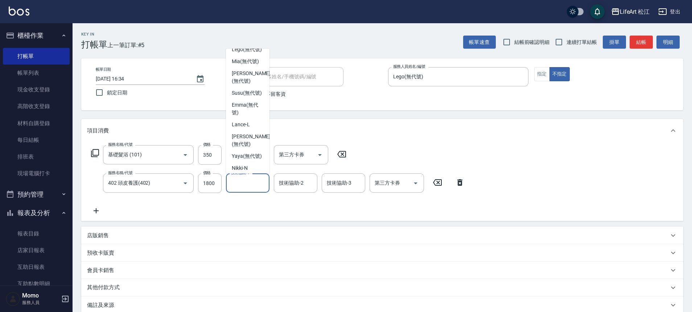
scroll to position [99, 0]
click at [253, 96] on span "Susu (無代號)" at bounding box center [247, 93] width 30 height 8
type input "Susu(無代號)"
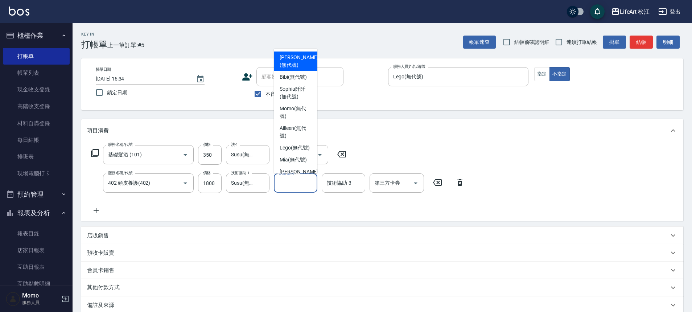
click at [299, 189] on input "技術協助-2" at bounding box center [295, 183] width 37 height 13
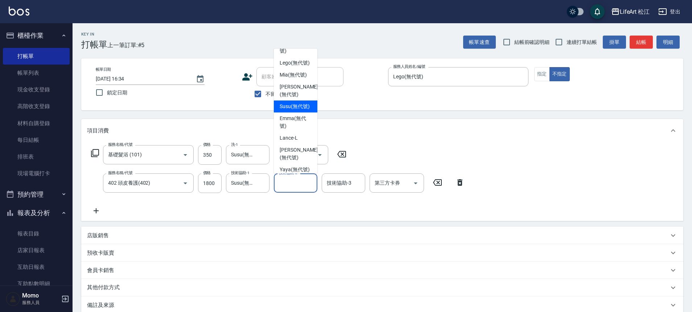
click at [295, 110] on span "Susu (無代號)" at bounding box center [295, 107] width 30 height 8
type input "Susu(無代號)"
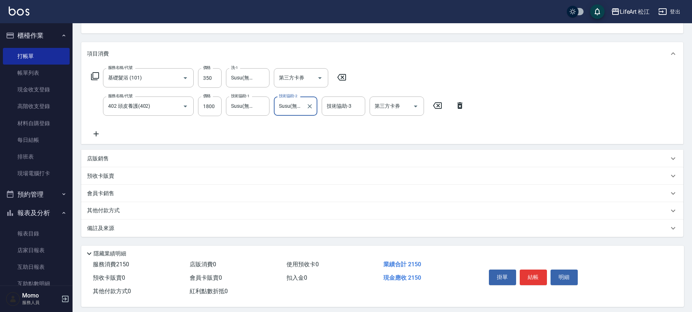
scroll to position [84, 0]
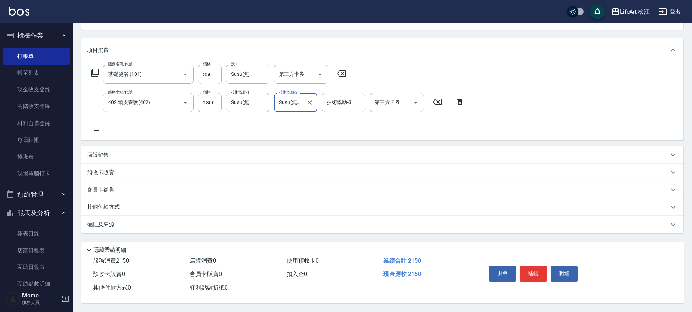
click at [113, 221] on p "備註及來源" at bounding box center [100, 225] width 27 height 8
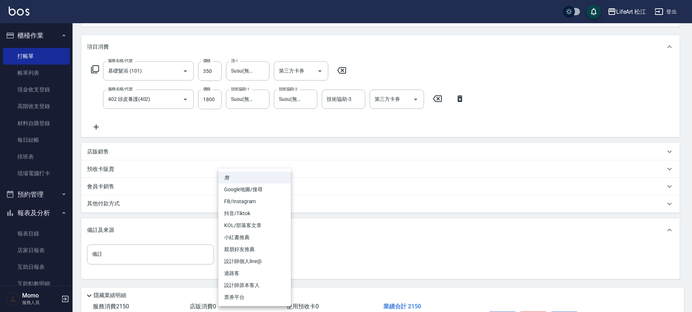
click at [241, 255] on body "LifeArt 松江 登出 櫃檯作業 打帳單 帳單列表 現金收支登錄 高階收支登錄 材料自購登錄 每日結帳 排班表 現場電腦打卡 預約管理 預約管理 單日預約…" at bounding box center [346, 137] width 692 height 442
click at [244, 270] on li "過路客" at bounding box center [254, 273] width 73 height 12
type input "過路客"
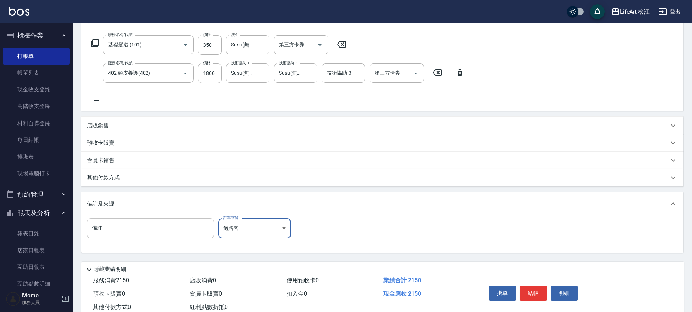
scroll to position [133, 0]
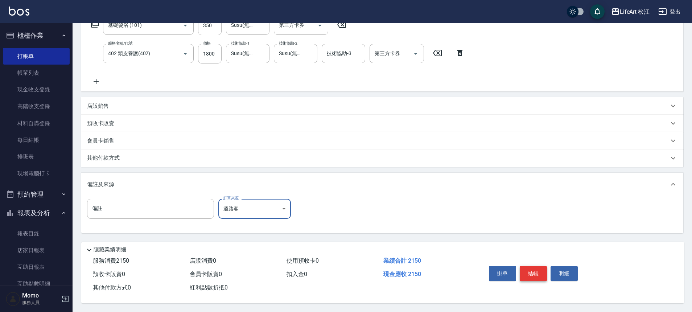
click at [540, 267] on button "結帳" at bounding box center [533, 273] width 27 height 15
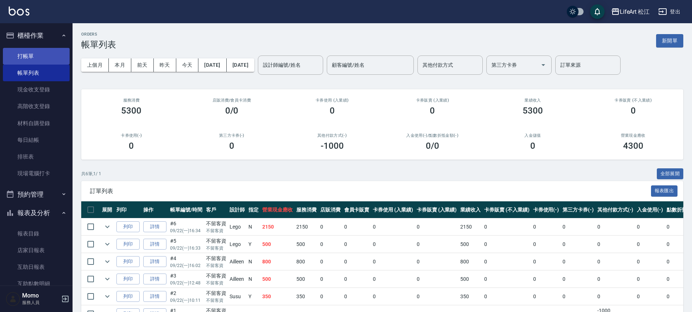
click at [30, 60] on link "打帳單" at bounding box center [36, 56] width 67 height 17
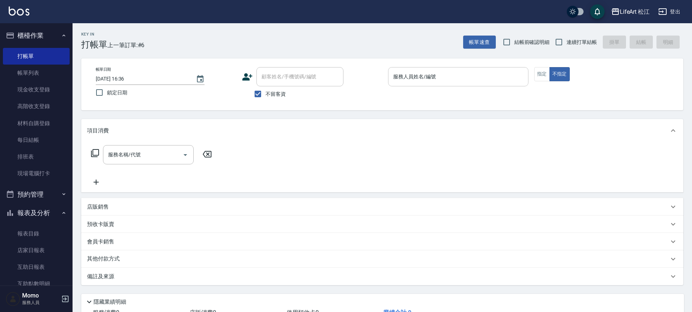
click at [462, 84] on div "服務人員姓名/編號" at bounding box center [458, 76] width 140 height 19
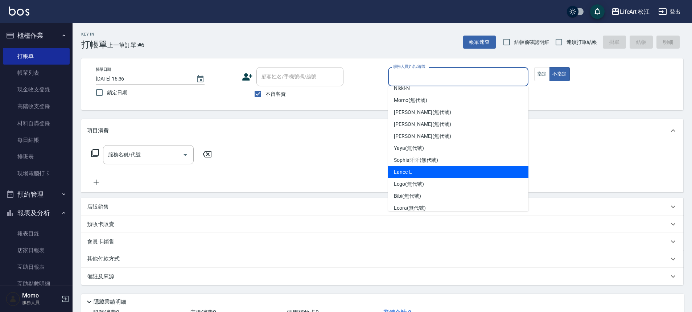
scroll to position [85, 0]
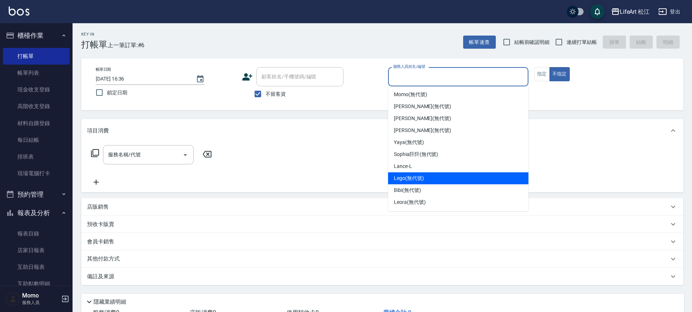
click at [428, 179] on div "Lego (無代號)" at bounding box center [458, 178] width 140 height 12
type input "Lego(無代號)"
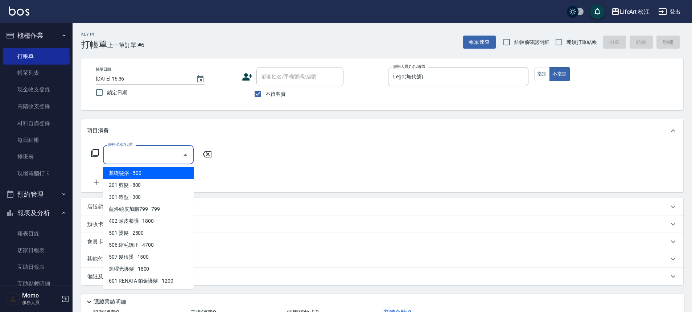
click at [163, 153] on input "服務名稱/代號" at bounding box center [142, 154] width 73 height 13
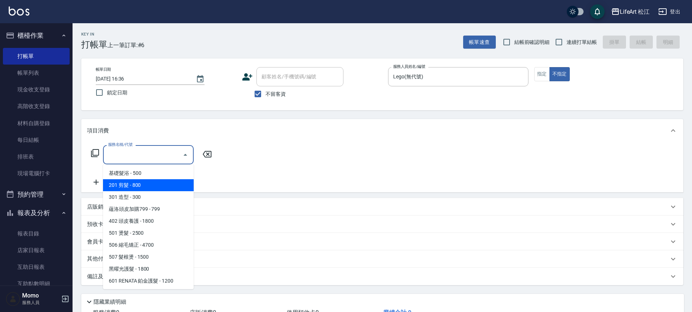
click at [142, 185] on span "201 剪髮 - 800" at bounding box center [148, 185] width 91 height 12
type input "201 剪髮(201)"
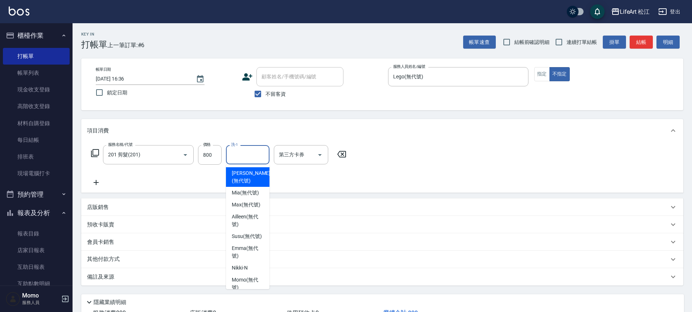
click at [250, 156] on input "洗-1" at bounding box center [247, 154] width 37 height 13
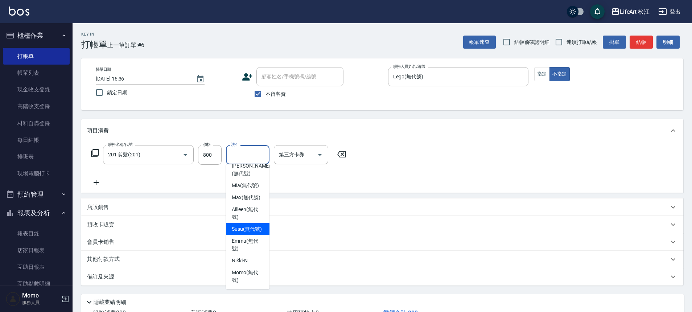
click at [248, 233] on span "Susu (無代號)" at bounding box center [247, 229] width 30 height 8
type input "Susu(無代號)"
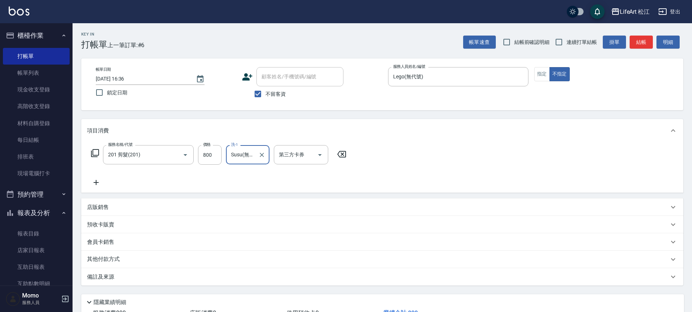
scroll to position [56, 0]
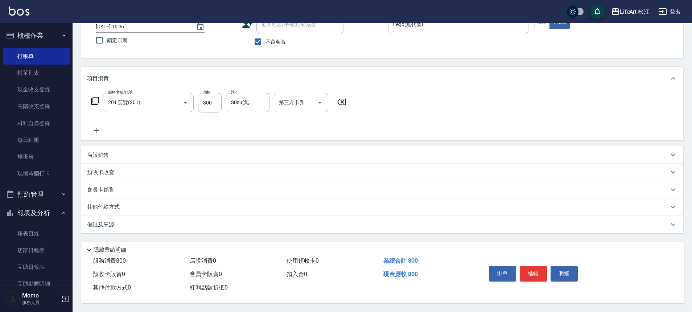
click at [105, 221] on p "備註及來源" at bounding box center [100, 225] width 27 height 8
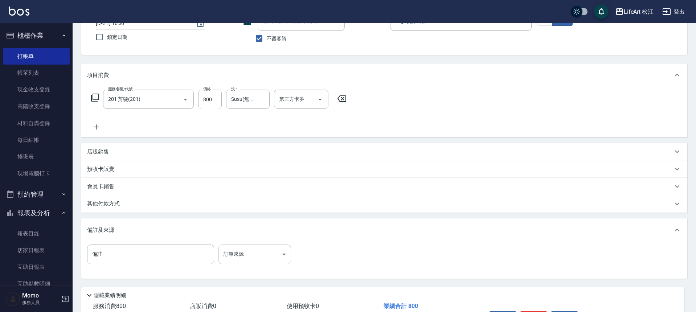
click at [288, 252] on body "LifeArt 松江 登出 櫃檯作業 打帳單 帳單列表 現金收支登錄 高階收支登錄 材料自購登錄 每日結帳 排班表 現場電腦打卡 預約管理 預約管理 單日預約…" at bounding box center [348, 150] width 696 height 413
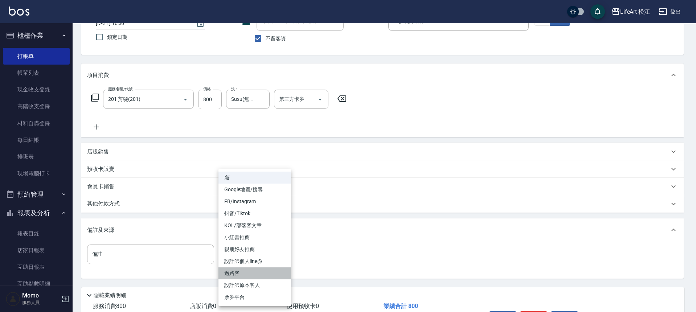
click at [248, 272] on li "過路客" at bounding box center [254, 273] width 73 height 12
type input "過路客"
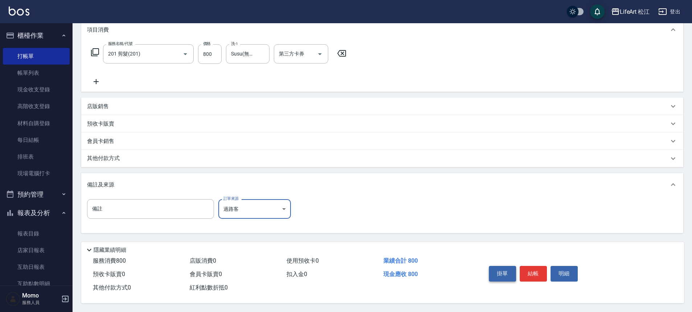
scroll to position [104, 0]
click at [541, 271] on button "結帳" at bounding box center [533, 273] width 27 height 15
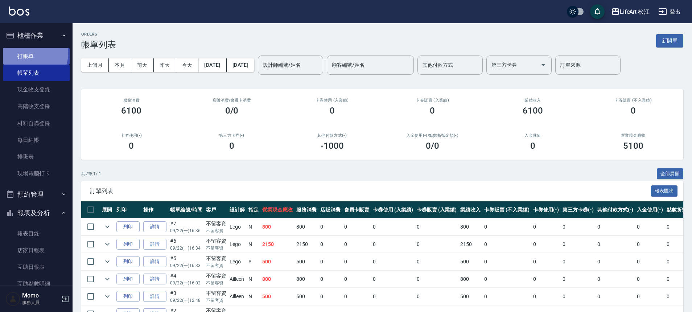
click at [32, 53] on link "打帳單" at bounding box center [36, 56] width 67 height 17
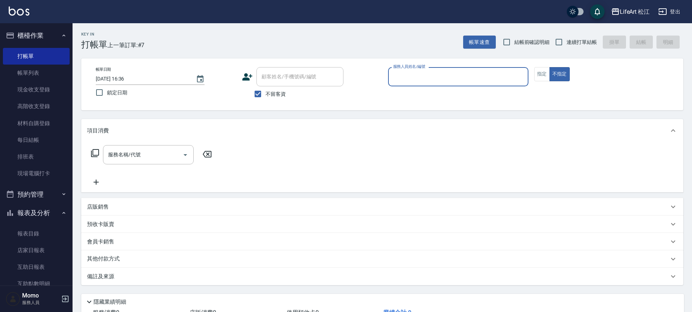
click at [433, 79] on input "服務人員姓名/編號" at bounding box center [459, 76] width 134 height 13
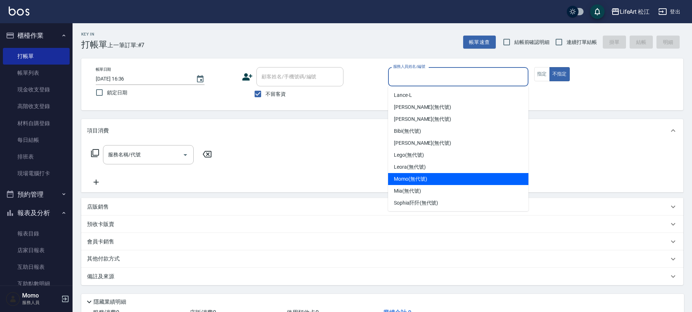
scroll to position [85, 0]
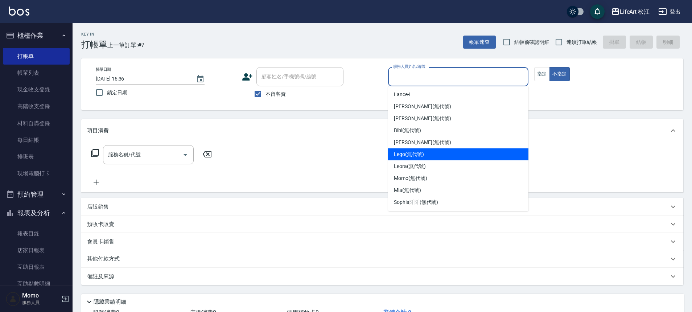
click at [422, 157] on span "Lego (無代號)" at bounding box center [409, 155] width 30 height 8
type input "Lego(無代號)"
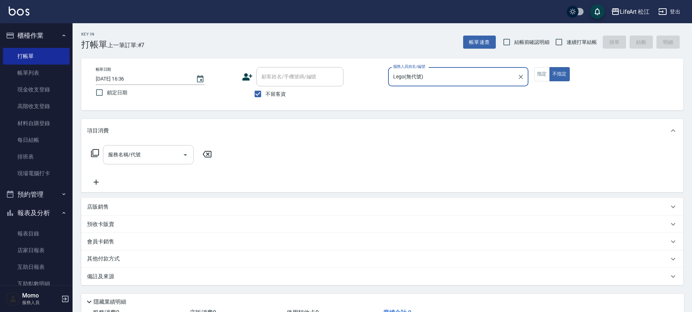
click at [147, 159] on input "服務名稱/代號" at bounding box center [142, 154] width 73 height 13
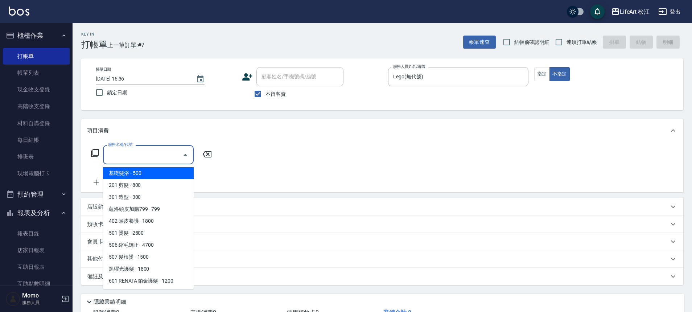
click at [149, 172] on span "基礎髮浴 - 500" at bounding box center [148, 173] width 91 height 12
type input "基礎髮浴 (101)"
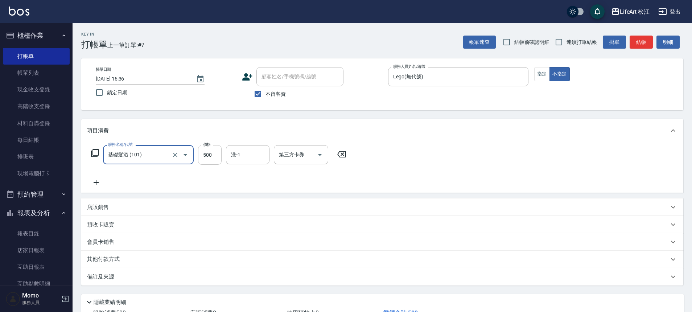
click at [200, 157] on input "500" at bounding box center [210, 155] width 24 height 20
type input "350"
click at [95, 181] on icon at bounding box center [96, 182] width 18 height 9
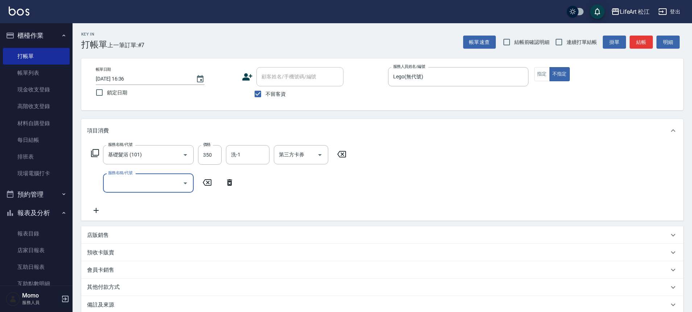
click at [176, 188] on input "服務名稱/代號" at bounding box center [142, 183] width 73 height 13
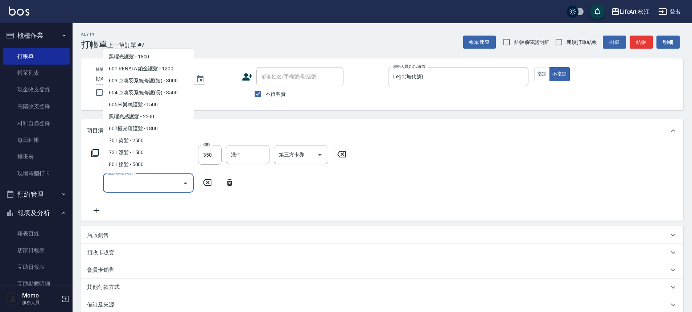
scroll to position [92, 0]
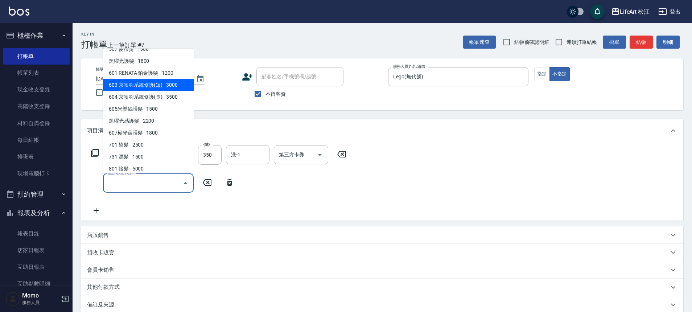
click at [170, 82] on span "603 京喚羽系統修護(短) - 3000" at bounding box center [148, 85] width 91 height 12
type input "603 京喚羽系統修護(短)(603)"
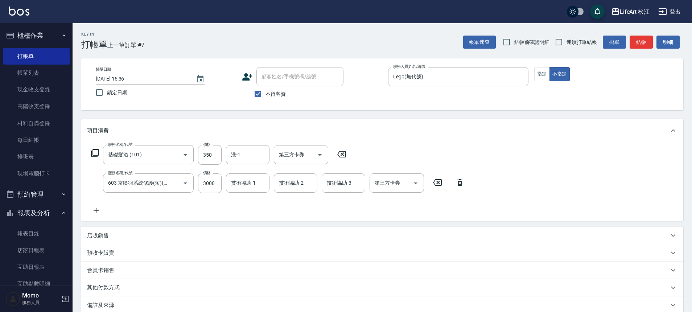
click at [203, 208] on div "服務名稱/代號 基礎髮浴 (101) 服務名稱/代號 價格 350 價格 洗-1 洗-1 第三方卡券 第三方卡券 服務名稱/代號 603 京喚羽系統修護(短)…" at bounding box center [278, 180] width 382 height 70
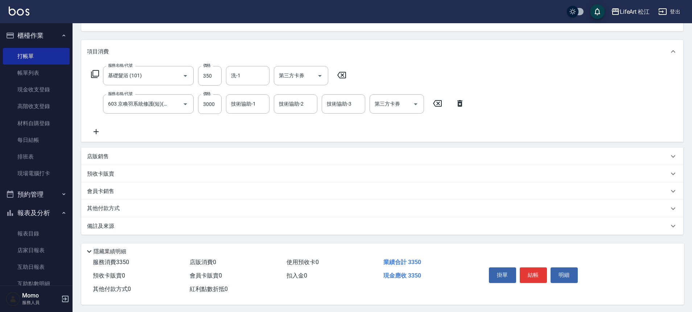
scroll to position [84, 0]
click at [99, 221] on p "備註及來源" at bounding box center [100, 225] width 27 height 8
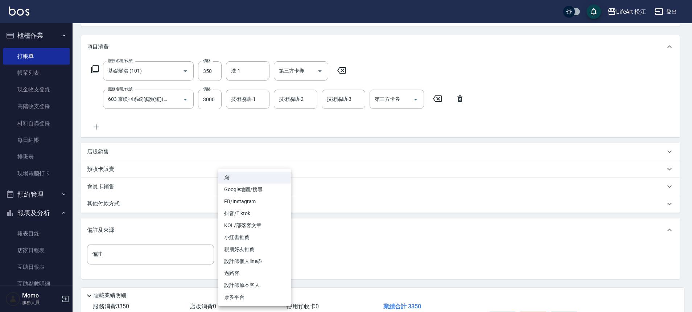
click at [245, 255] on body "LifeArt 松江 登出 櫃檯作業 打帳單 帳單列表 現金收支登錄 高階收支登錄 材料自購登錄 每日結帳 排班表 現場電腦打卡 預約管理 預約管理 單日預約…" at bounding box center [346, 137] width 692 height 442
click at [236, 269] on li "過路客" at bounding box center [254, 273] width 73 height 12
type input "過路客"
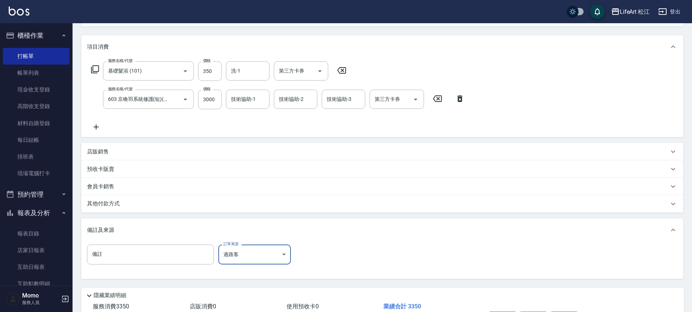
scroll to position [133, 0]
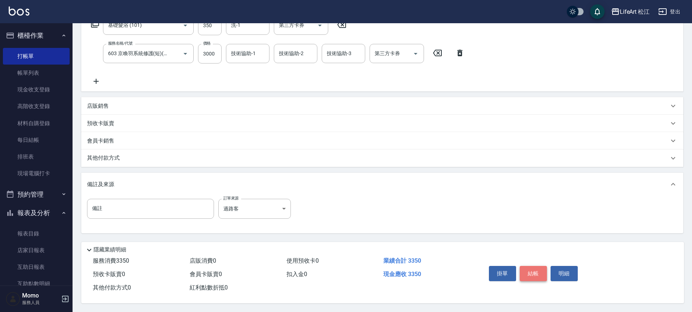
click at [528, 266] on button "結帳" at bounding box center [533, 273] width 27 height 15
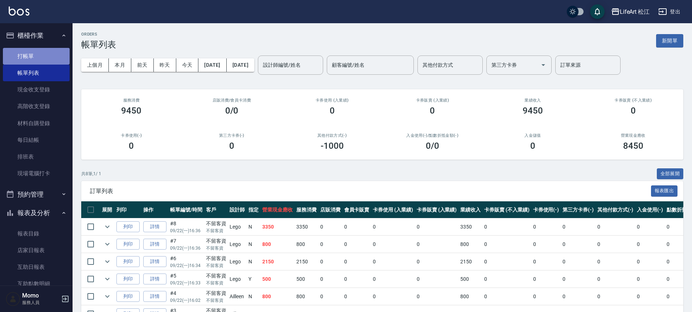
click at [50, 52] on link "打帳單" at bounding box center [36, 56] width 67 height 17
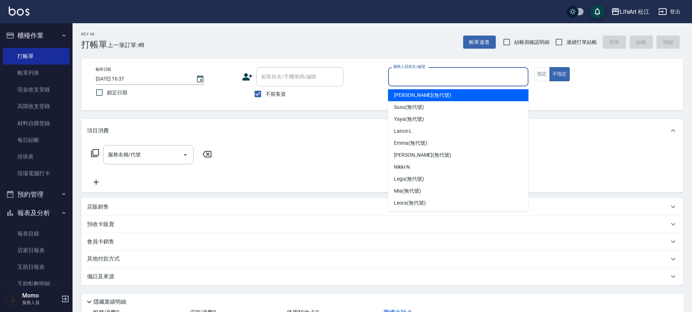
click at [397, 76] on input "服務人員姓名/編號" at bounding box center [459, 76] width 134 height 13
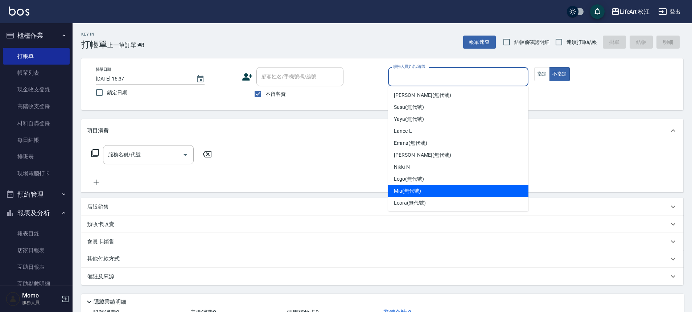
scroll to position [12, 0]
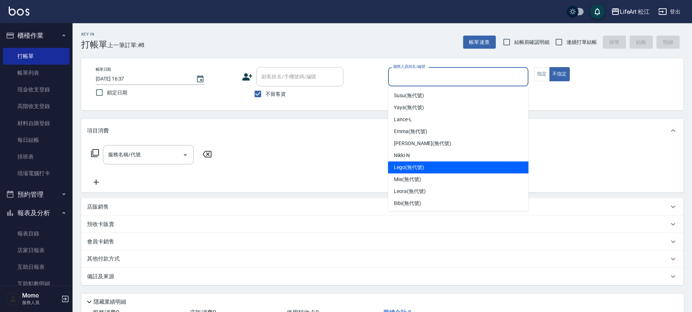
click at [420, 169] on span "Lego (無代號)" at bounding box center [409, 168] width 30 height 8
type input "Lego(無代號)"
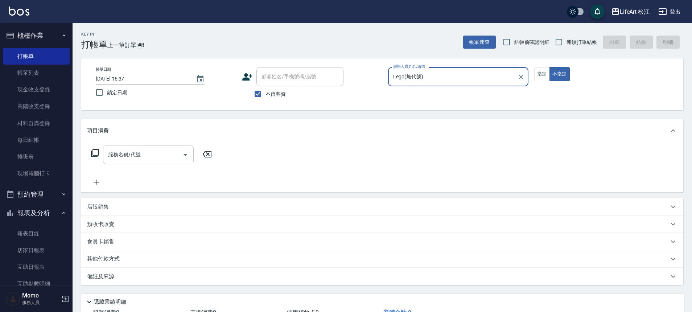
click at [179, 153] on input "服務名稱/代號" at bounding box center [142, 154] width 73 height 13
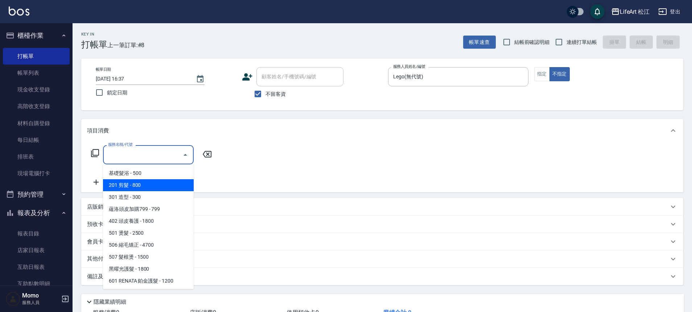
click at [156, 184] on span "201 剪髮 - 800" at bounding box center [148, 185] width 91 height 12
type input "201 剪髮(201)"
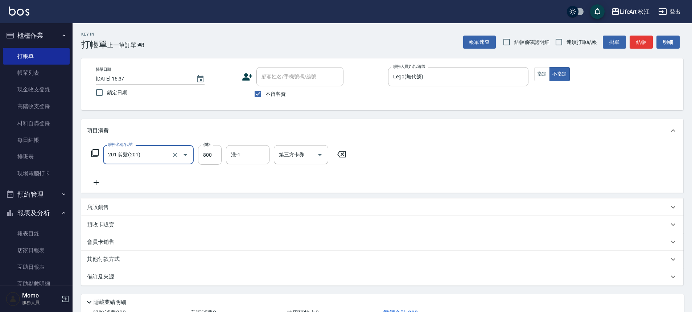
click at [206, 157] on input "800" at bounding box center [210, 155] width 24 height 20
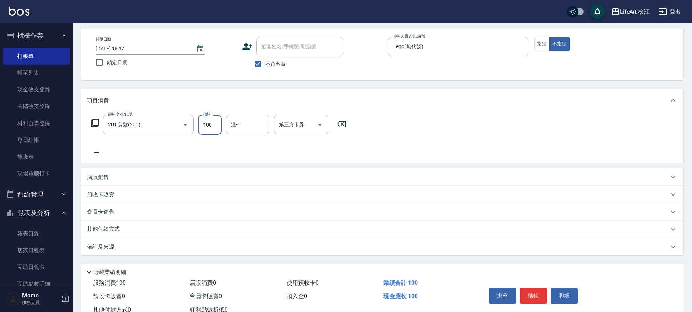
scroll to position [56, 0]
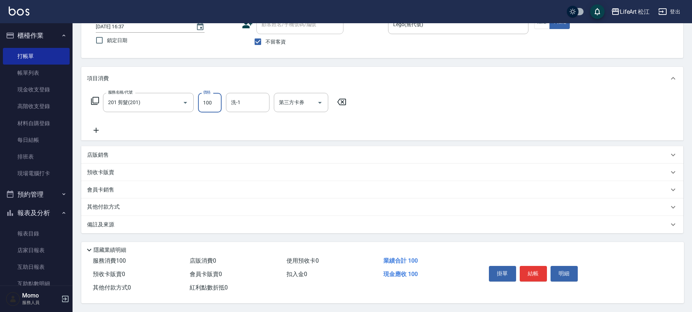
type input "100"
click at [109, 221] on p "備註及來源" at bounding box center [100, 225] width 27 height 8
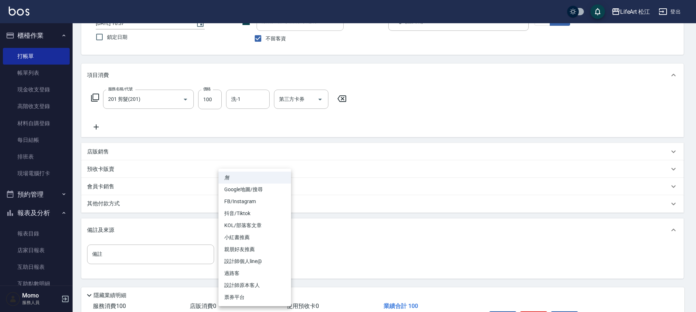
click at [269, 252] on body "LifeArt 松江 登出 櫃檯作業 打帳單 帳單列表 現金收支登錄 高階收支登錄 材料自購登錄 每日結帳 排班表 現場電腦打卡 預約管理 預約管理 單日預約…" at bounding box center [348, 150] width 696 height 413
click at [252, 188] on li "Google地圖/搜尋" at bounding box center [254, 190] width 73 height 12
type input "Google地圖/搜尋"
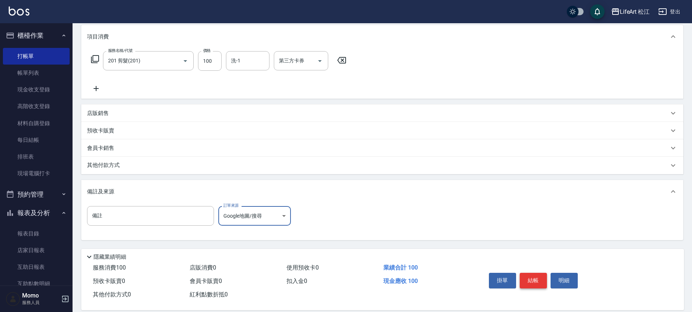
scroll to position [104, 0]
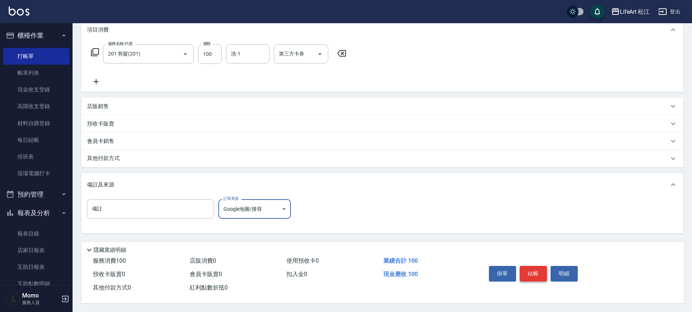
click at [532, 274] on button "結帳" at bounding box center [533, 273] width 27 height 15
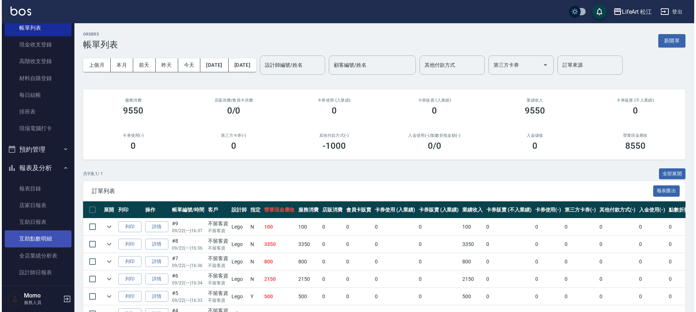
scroll to position [70, 0]
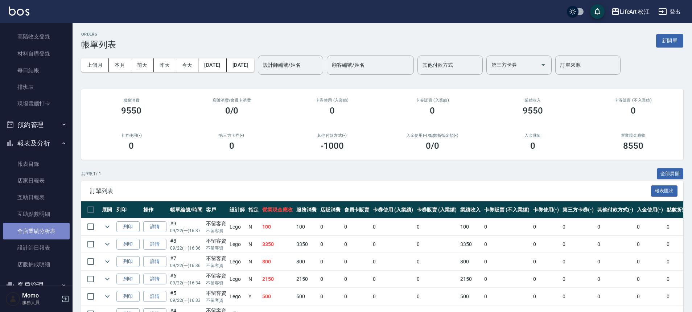
click at [46, 228] on link "全店業績分析表" at bounding box center [36, 231] width 67 height 17
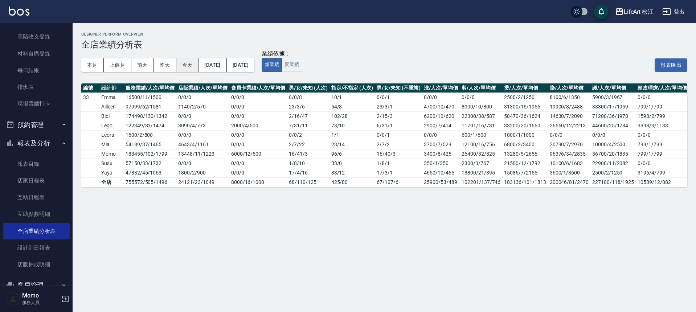
click at [179, 64] on button "今天" at bounding box center [187, 64] width 23 height 13
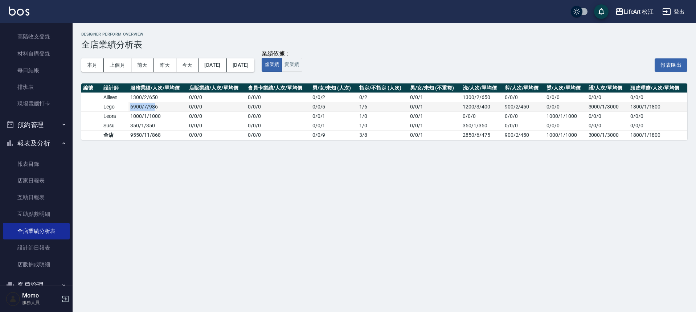
drag, startPoint x: 130, startPoint y: 106, endPoint x: 155, endPoint y: 110, distance: 25.4
click at [155, 110] on td "6900 / 7 / 986" at bounding box center [157, 106] width 59 height 9
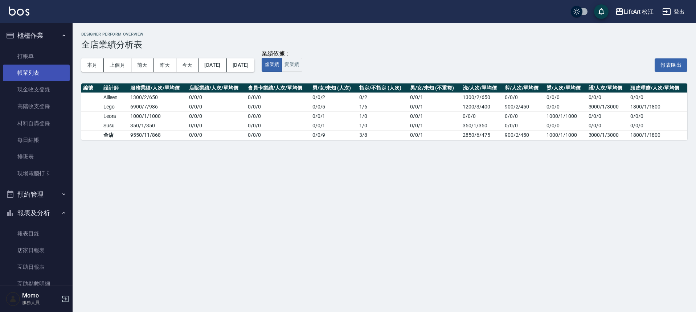
click at [38, 77] on link "帳單列表" at bounding box center [36, 73] width 67 height 17
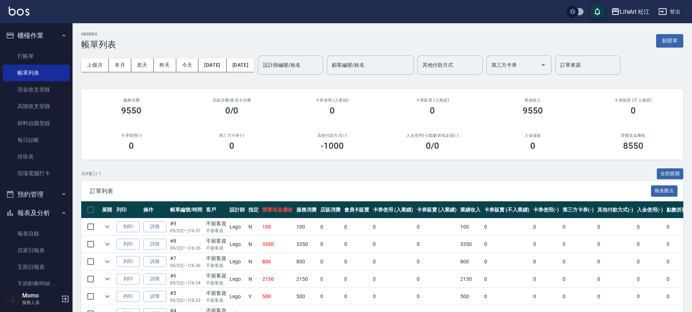
scroll to position [97, 0]
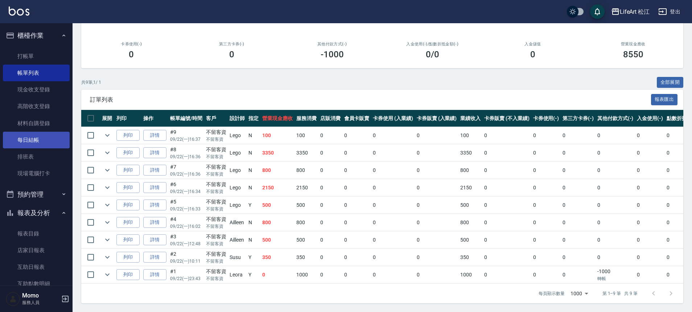
click at [23, 144] on link "每日結帳" at bounding box center [36, 140] width 67 height 17
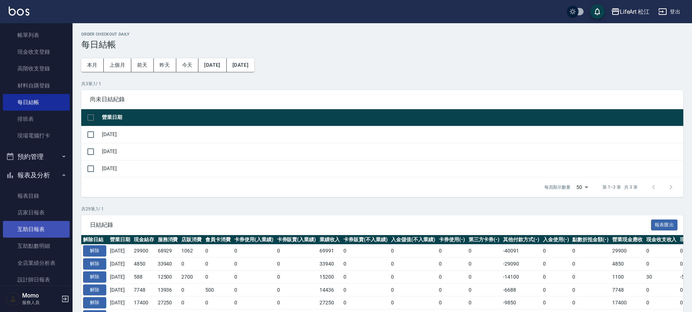
scroll to position [44, 0]
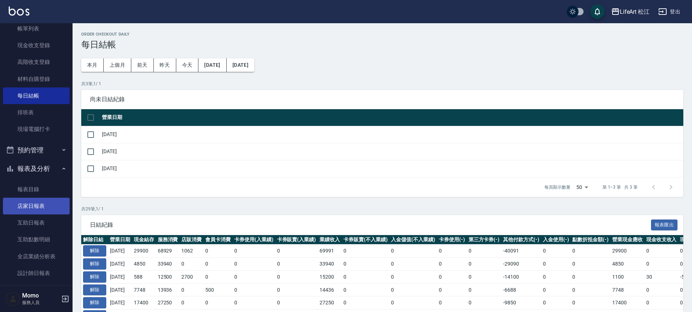
click at [36, 207] on link "店家日報表" at bounding box center [36, 206] width 67 height 17
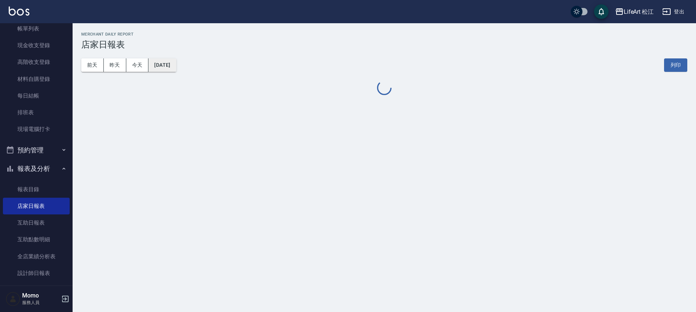
click at [172, 69] on button "[DATE]" at bounding box center [162, 64] width 28 height 13
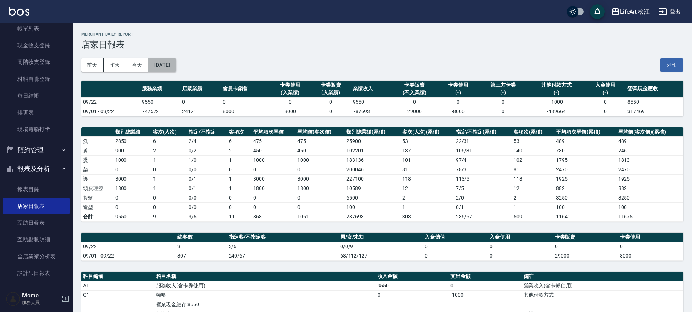
click at [176, 68] on button "[DATE]" at bounding box center [162, 64] width 28 height 13
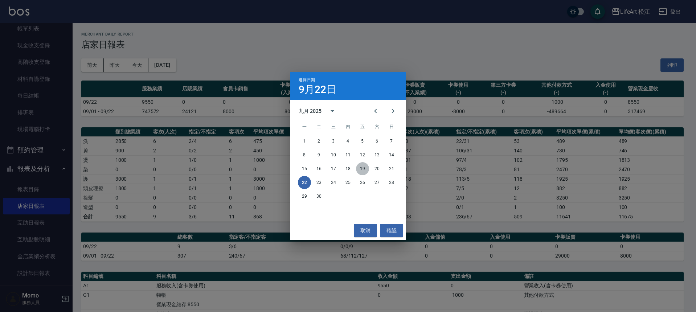
click at [368, 171] on button "19" at bounding box center [362, 168] width 13 height 13
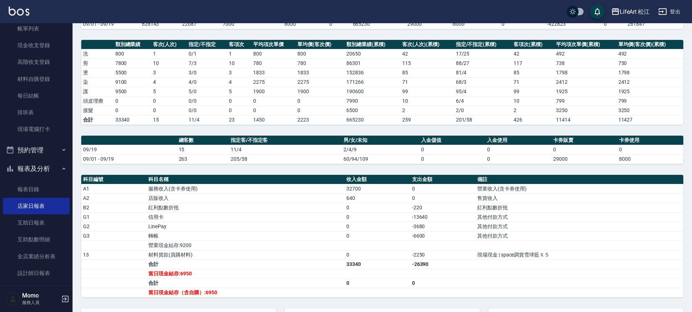
scroll to position [132, 0]
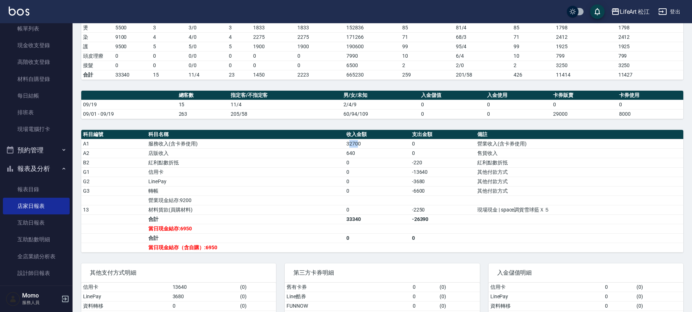
drag, startPoint x: 348, startPoint y: 142, endPoint x: 358, endPoint y: 142, distance: 9.4
click at [358, 142] on td "32700" at bounding box center [377, 143] width 65 height 9
drag, startPoint x: 343, startPoint y: 142, endPoint x: 363, endPoint y: 140, distance: 20.4
click at [363, 140] on tr "A1 服務收入(含卡券使用) 32700 0 營業收入(含卡券使用)" at bounding box center [382, 143] width 602 height 9
click at [363, 140] on td "32700" at bounding box center [377, 143] width 65 height 9
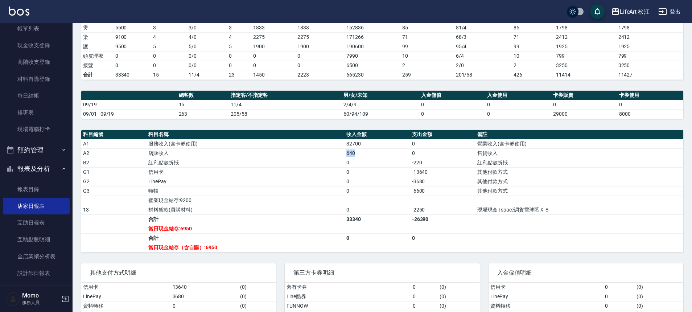
drag, startPoint x: 342, startPoint y: 153, endPoint x: 355, endPoint y: 152, distance: 13.1
click at [355, 152] on tr "A2 店販收入 640 0 售貨收入" at bounding box center [382, 152] width 602 height 9
click at [355, 152] on td "640" at bounding box center [377, 152] width 65 height 9
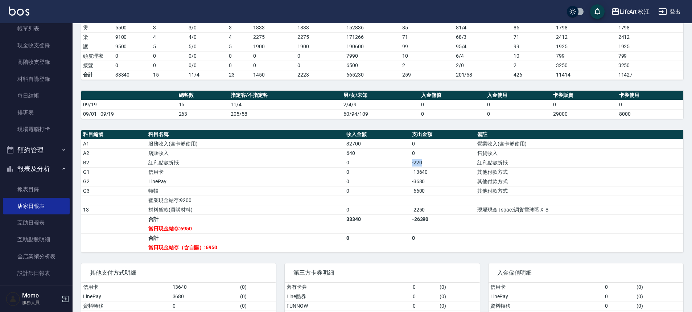
drag, startPoint x: 401, startPoint y: 160, endPoint x: 433, endPoint y: 160, distance: 32.3
click at [433, 160] on tr "B2 紅利點數折抵 0 -220 紅利點數折抵" at bounding box center [382, 162] width 602 height 9
drag, startPoint x: 415, startPoint y: 184, endPoint x: 435, endPoint y: 183, distance: 19.6
click at [435, 183] on td "-3680" at bounding box center [442, 181] width 65 height 9
drag, startPoint x: 408, startPoint y: 181, endPoint x: 428, endPoint y: 181, distance: 20.3
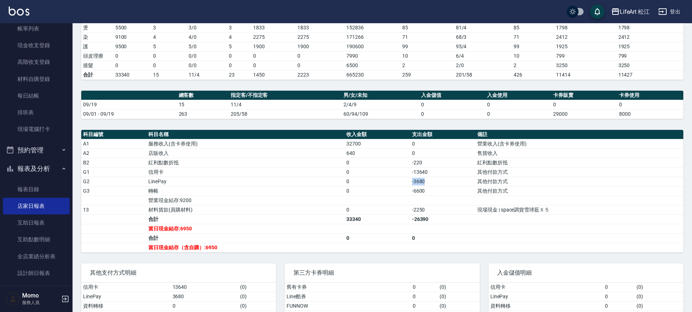
click at [428, 181] on tr "G2 LinePay 0 -3680 其他付款方式" at bounding box center [382, 181] width 602 height 9
click at [428, 181] on td "-3680" at bounding box center [442, 181] width 65 height 9
drag, startPoint x: 414, startPoint y: 180, endPoint x: 430, endPoint y: 180, distance: 15.2
click at [430, 180] on td "-3680" at bounding box center [442, 181] width 65 height 9
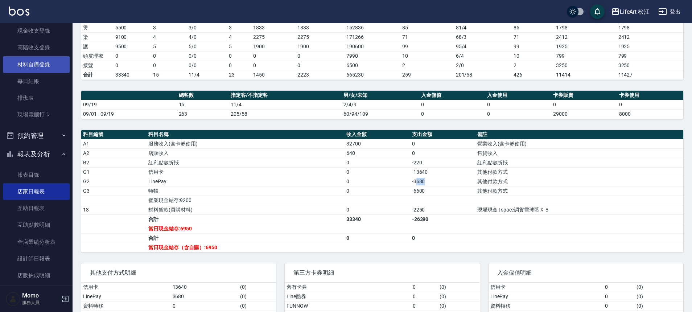
scroll to position [0, 0]
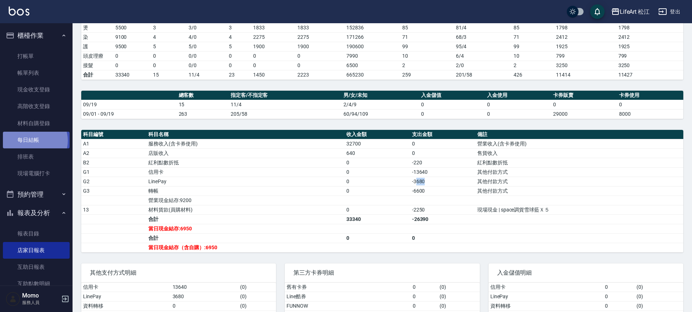
click at [33, 141] on link "每日結帳" at bounding box center [36, 140] width 67 height 17
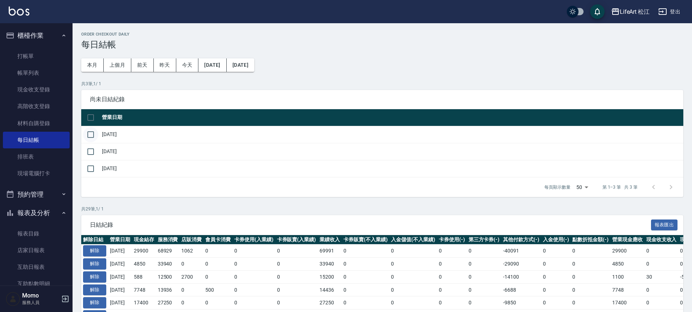
click at [86, 137] on input "checkbox" at bounding box center [90, 134] width 15 height 15
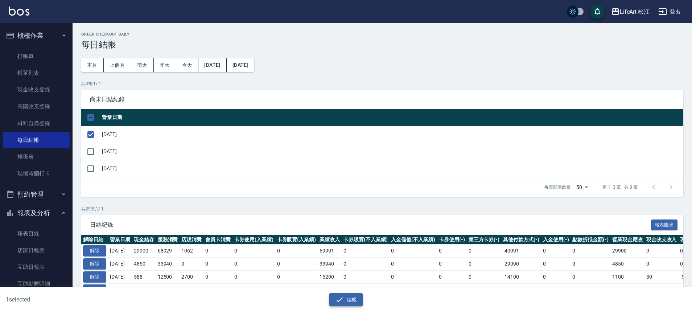
click at [349, 295] on button "結帳" at bounding box center [347, 299] width 34 height 13
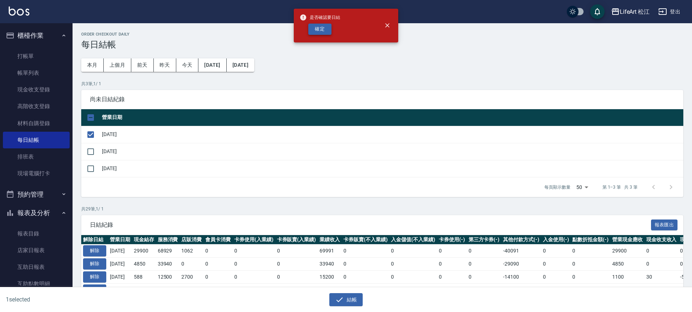
click at [324, 28] on button "確定" at bounding box center [319, 29] width 23 height 11
checkbox input "false"
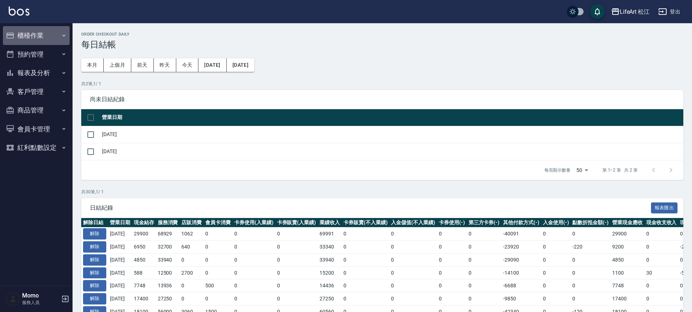
click at [63, 37] on icon "button" at bounding box center [64, 36] width 6 height 6
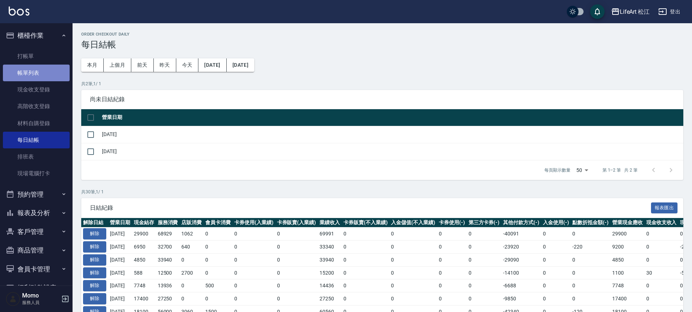
click at [42, 70] on link "帳單列表" at bounding box center [36, 73] width 67 height 17
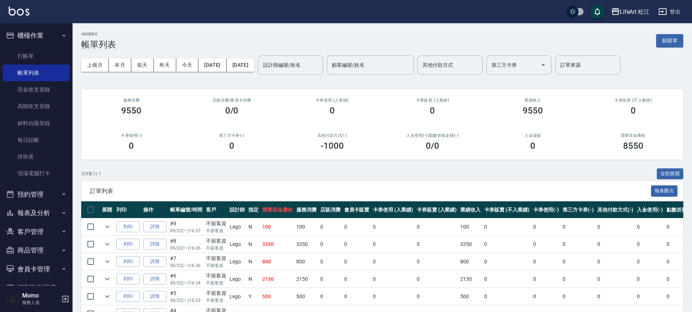
scroll to position [1, 0]
click at [61, 210] on icon "button" at bounding box center [64, 212] width 6 height 6
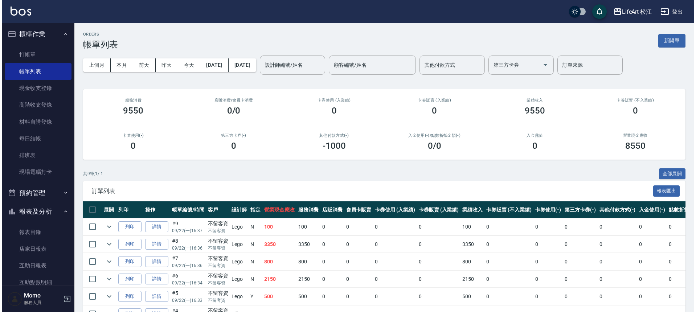
scroll to position [68, 0]
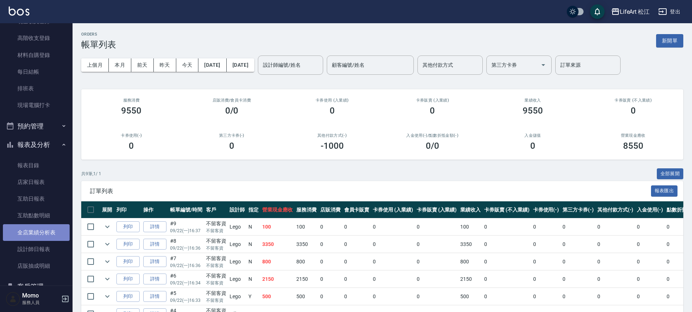
click at [44, 233] on link "全店業績分析表" at bounding box center [36, 232] width 67 height 17
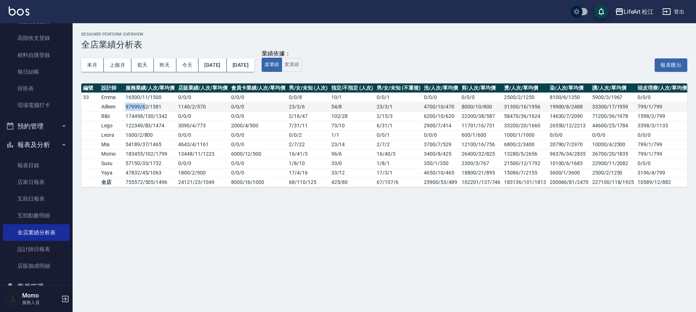
drag, startPoint x: 126, startPoint y: 108, endPoint x: 145, endPoint y: 107, distance: 18.9
click at [145, 107] on td "97999 / 62 / 1581" at bounding box center [150, 106] width 53 height 9
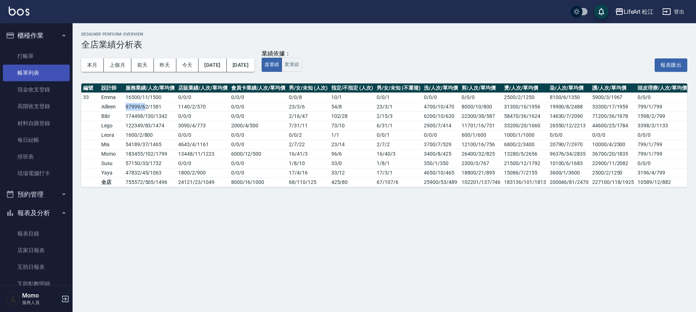
click at [33, 70] on link "帳單列表" at bounding box center [36, 73] width 67 height 17
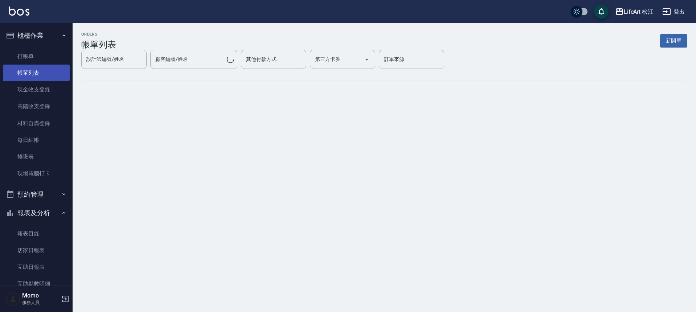
click at [55, 71] on link "帳單列表" at bounding box center [36, 73] width 67 height 17
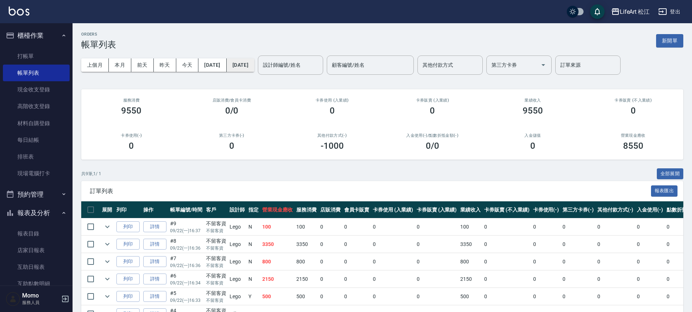
click at [254, 68] on button "[DATE]" at bounding box center [241, 64] width 28 height 13
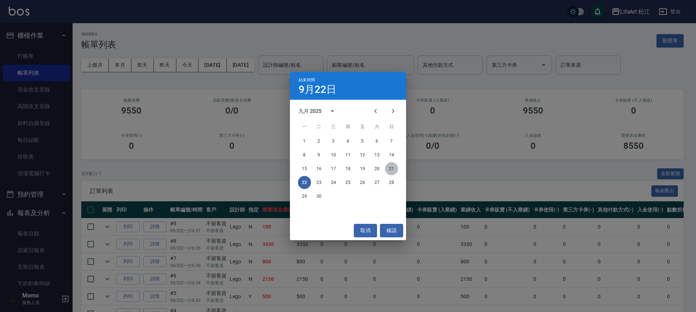
click at [388, 169] on button "21" at bounding box center [391, 168] width 13 height 13
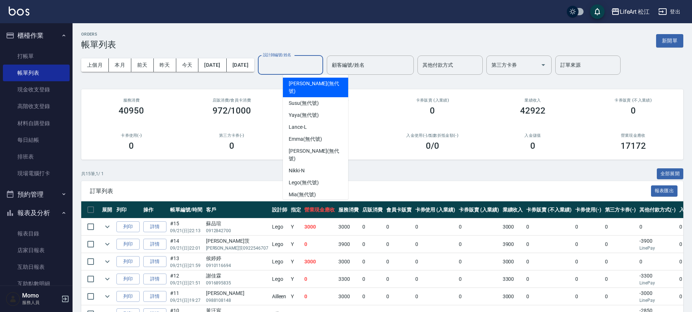
click at [319, 62] on div "設計師編號/姓名 設計師編號/姓名" at bounding box center [290, 65] width 65 height 19
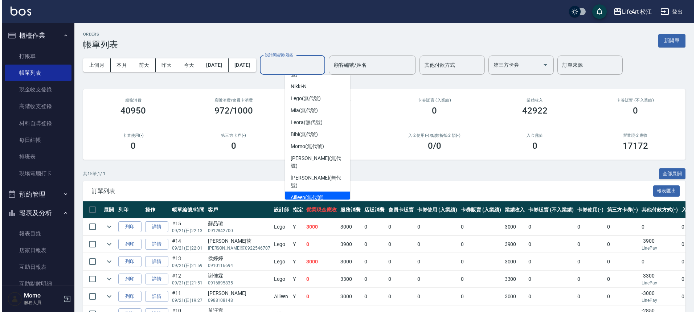
scroll to position [85, 0]
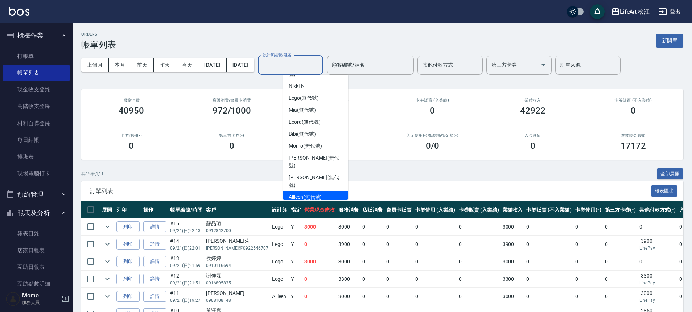
click at [318, 193] on span "Ailleen (無代號)" at bounding box center [305, 197] width 33 height 8
type input "Ailleen(無代號)"
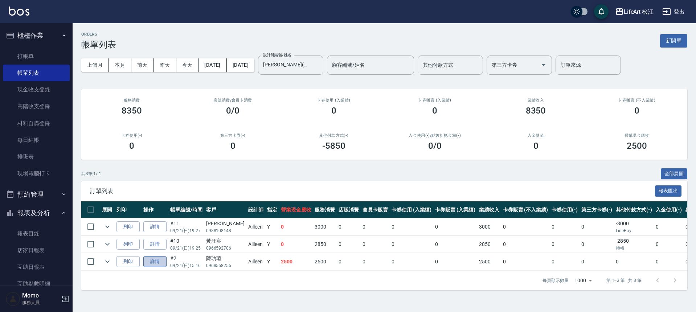
click at [155, 264] on link "詳情" at bounding box center [154, 261] width 23 height 11
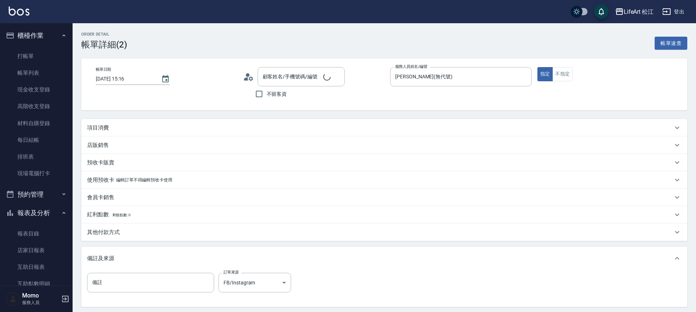
type input "2025/09/21 15:16"
type input "Ailleen(無代號)"
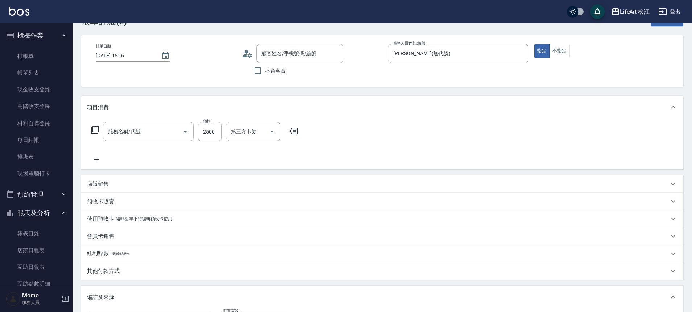
type input "陳玏瑄/0968568256/"
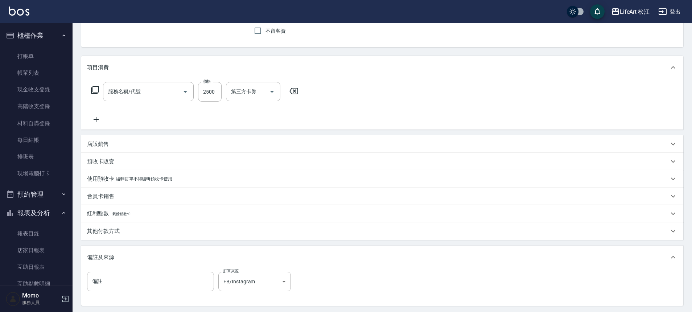
type input "506 縮毛矯正 (506)"
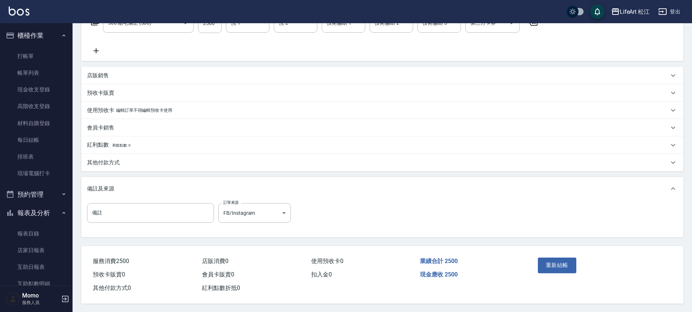
scroll to position [135, 0]
click at [103, 161] on p "其他付款方式" at bounding box center [103, 163] width 33 height 8
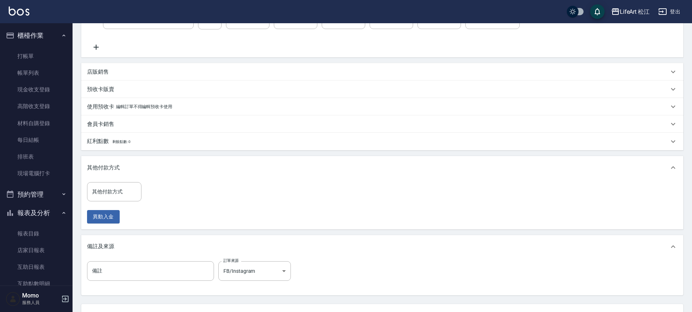
click at [110, 204] on div "其他付款方式 其他付款方式 異動入金" at bounding box center [116, 202] width 59 height 41
click at [114, 192] on div "其他付款方式 其他付款方式" at bounding box center [114, 191] width 54 height 19
click at [116, 209] on span "轉帳" at bounding box center [114, 210] width 54 height 12
type input "轉帳"
click at [156, 196] on input "0" at bounding box center [173, 192] width 54 height 20
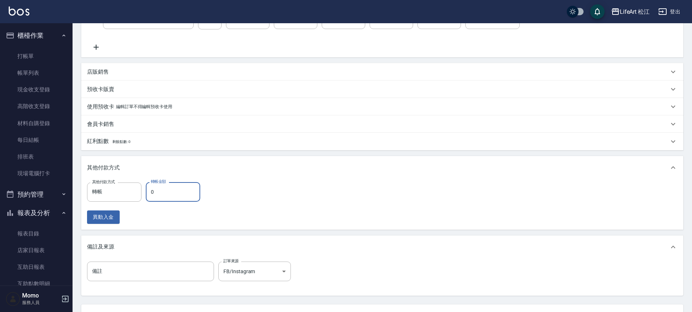
click at [156, 196] on input "0" at bounding box center [173, 192] width 54 height 20
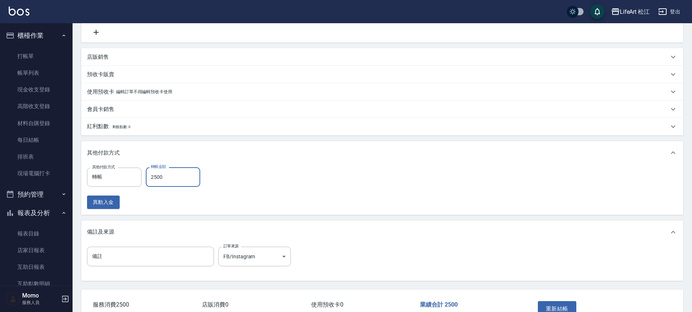
type input "2500"
click at [427, 203] on div "其他付款方式 轉帳 其他付款方式 轉帳金額 2500 轉帳金額 異動入金" at bounding box center [382, 188] width 591 height 42
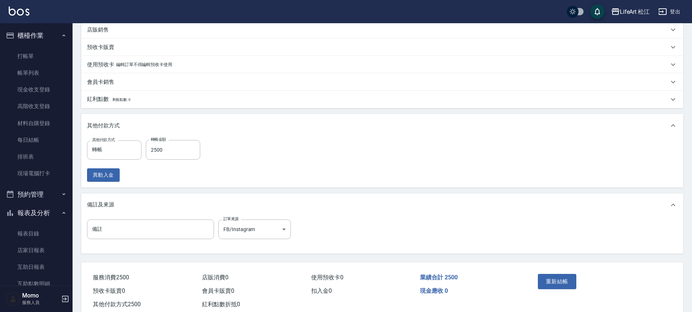
scroll to position [197, 0]
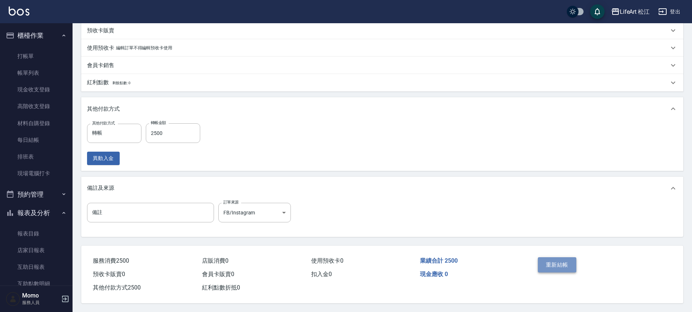
click at [569, 264] on button "重新結帳" at bounding box center [557, 264] width 38 height 15
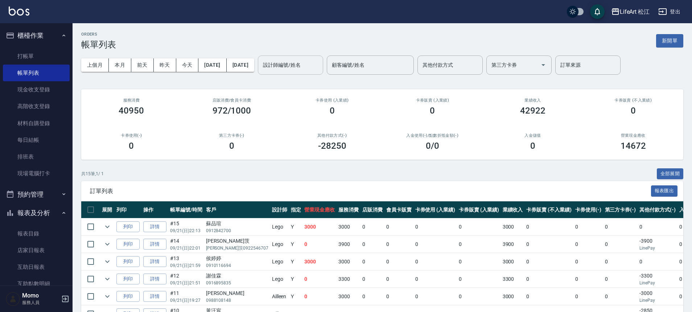
click at [307, 66] on input "設計師編號/姓名" at bounding box center [290, 65] width 59 height 13
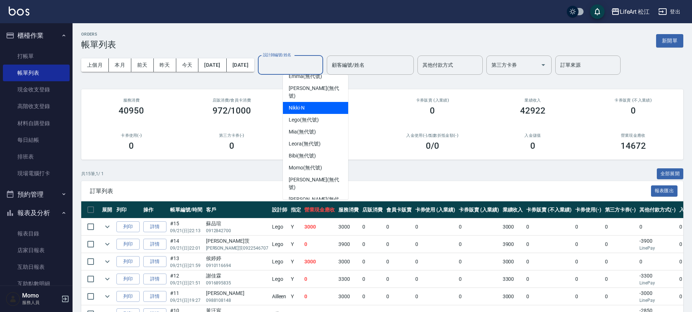
scroll to position [85, 0]
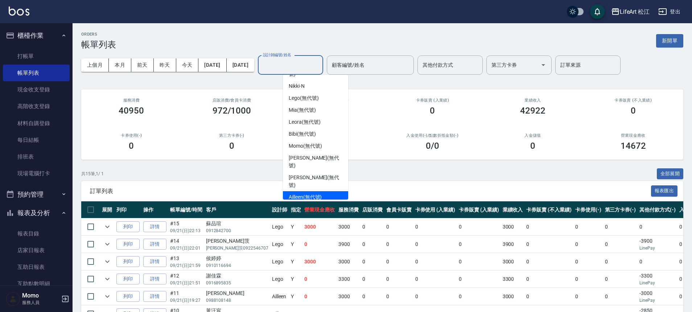
click at [323, 191] on div "Ailleen (無代號)" at bounding box center [315, 197] width 65 height 12
type input "Ailleen(無代號)"
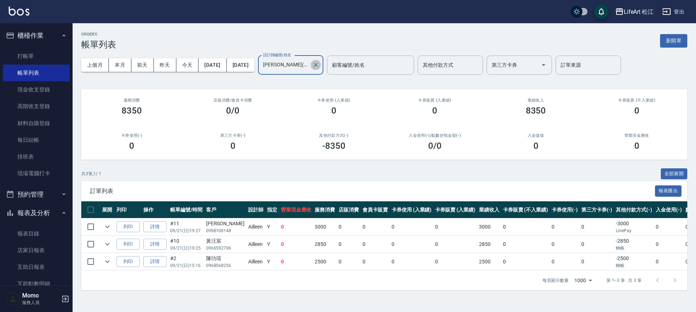
click at [321, 68] on button "Clear" at bounding box center [316, 65] width 10 height 10
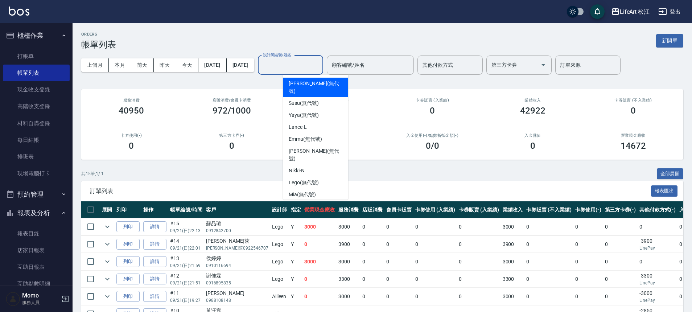
click at [320, 69] on input "設計師編號/姓名" at bounding box center [290, 65] width 59 height 13
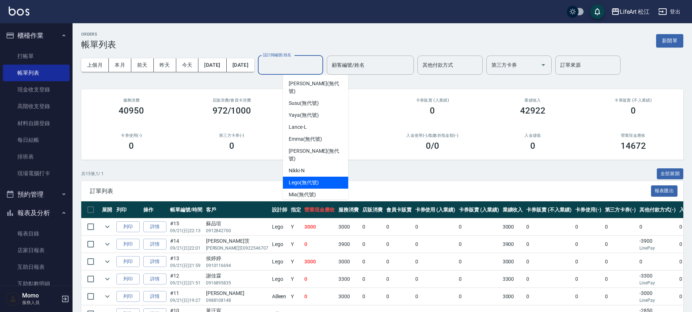
click at [328, 177] on div "Lego (無代號)" at bounding box center [315, 183] width 65 height 12
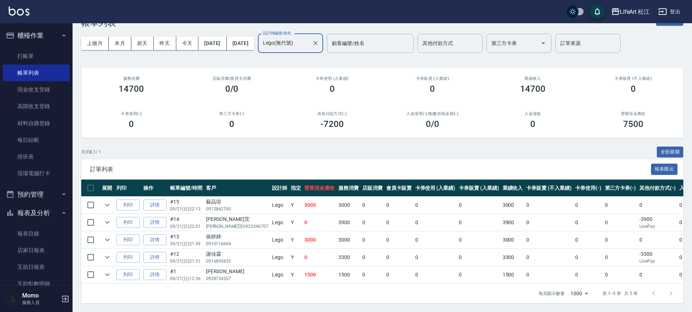
scroll to position [27, 0]
drag, startPoint x: 288, startPoint y: 270, endPoint x: 323, endPoint y: 268, distance: 35.3
click at [323, 268] on tr "列印 詳情 #1 09/21 (日) 12:36 蕭筠珊 0928734207 Lego Y 1500 1500 0 0 0 0 1500 0 0 0 0 0…" at bounding box center [484, 274] width 807 height 17
click at [337, 266] on td "1500" at bounding box center [349, 274] width 24 height 17
drag, startPoint x: 313, startPoint y: 231, endPoint x: 324, endPoint y: 232, distance: 11.3
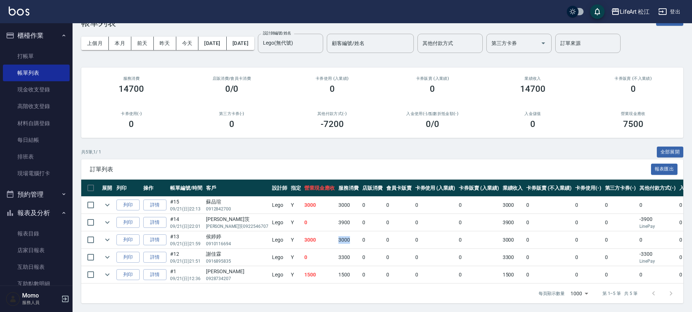
click at [337, 232] on td "3000" at bounding box center [349, 240] width 24 height 17
drag, startPoint x: 319, startPoint y: 215, endPoint x: 326, endPoint y: 216, distance: 6.5
click at [337, 216] on td "3900" at bounding box center [349, 222] width 24 height 17
drag, startPoint x: 313, startPoint y: 197, endPoint x: 329, endPoint y: 199, distance: 16.1
click at [337, 199] on td "3000" at bounding box center [349, 205] width 24 height 17
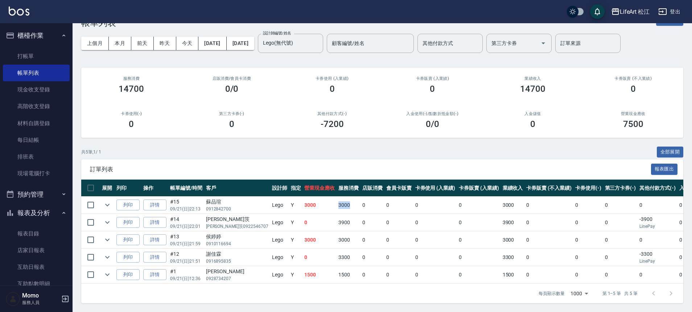
click at [337, 199] on td "3000" at bounding box center [349, 205] width 24 height 17
click at [275, 159] on div "訂單列表 報表匯出" at bounding box center [382, 169] width 602 height 20
click at [309, 38] on input "Lego(無代號)" at bounding box center [285, 43] width 48 height 13
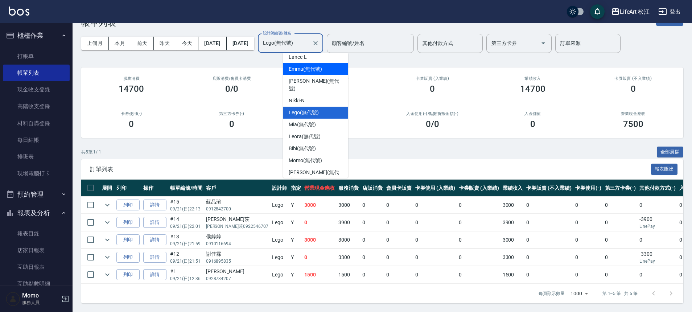
scroll to position [85, 0]
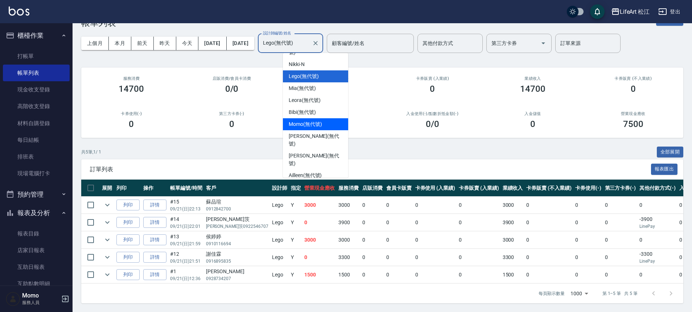
click at [310, 120] on span "Momo (無代號)" at bounding box center [305, 124] width 33 height 8
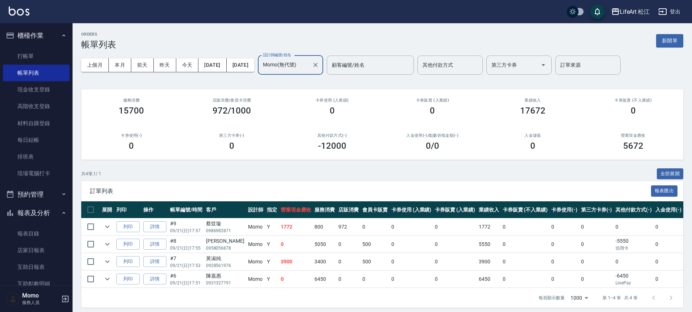
scroll to position [10, 0]
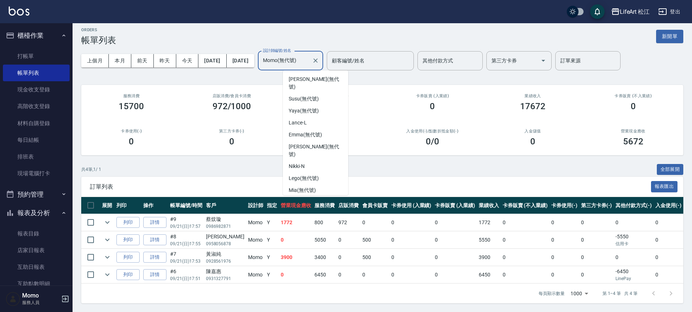
click at [309, 58] on input "Momo(無代號)" at bounding box center [285, 60] width 48 height 13
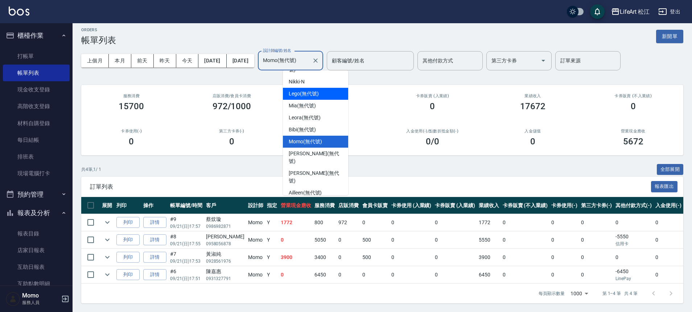
scroll to position [75, 0]
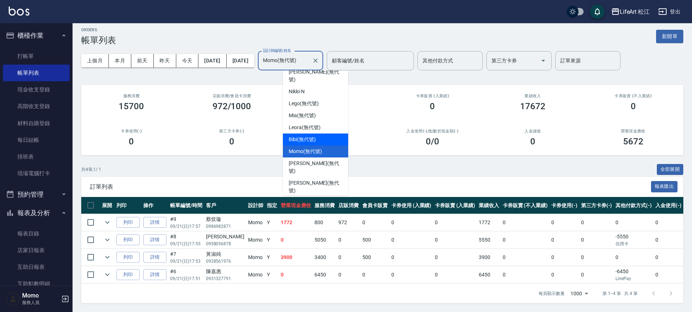
click at [320, 134] on div "Bibi (無代號)" at bounding box center [315, 140] width 65 height 12
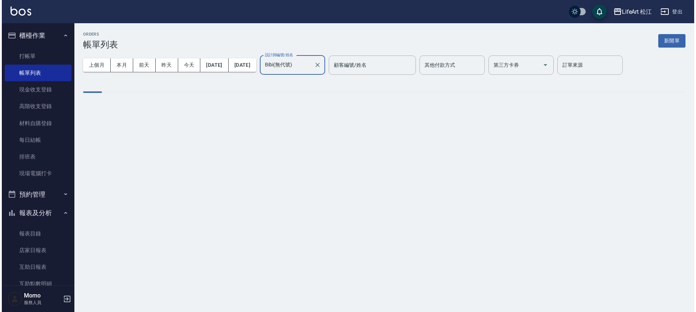
scroll to position [0, 0]
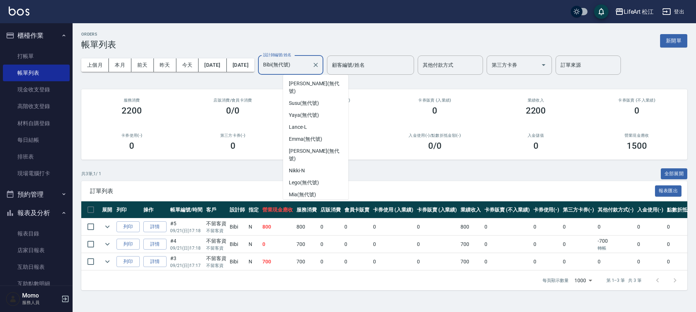
click at [309, 65] on input "Bibi(無代號)" at bounding box center [285, 65] width 48 height 13
click at [335, 98] on div "Susu (無代號)" at bounding box center [315, 103] width 65 height 12
type input "Susu(無代號)"
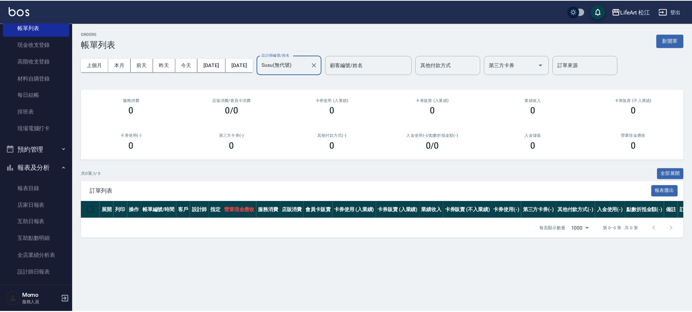
scroll to position [33, 0]
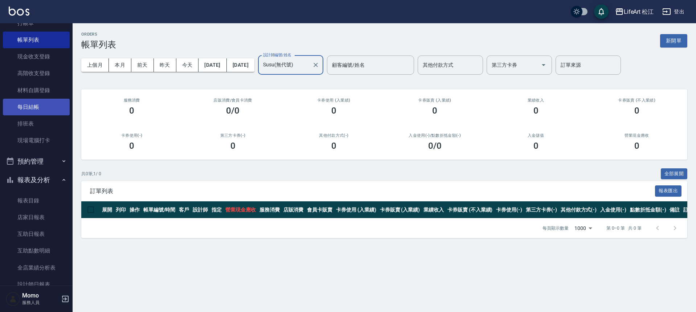
click at [33, 103] on link "每日結帳" at bounding box center [36, 107] width 67 height 17
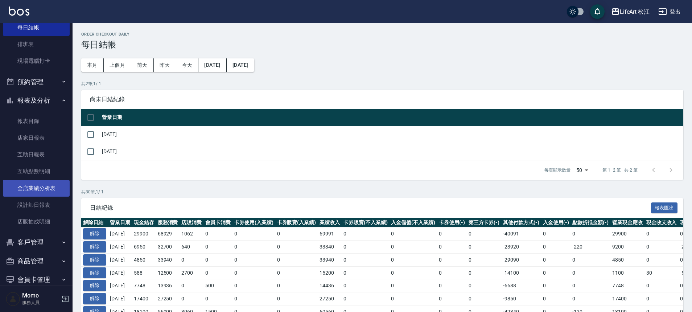
scroll to position [121, 0]
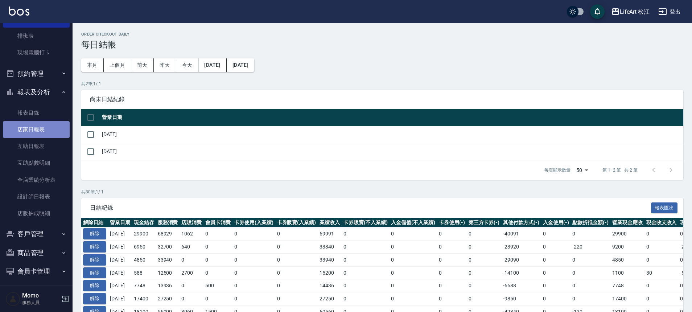
click at [38, 129] on link "店家日報表" at bounding box center [36, 129] width 67 height 17
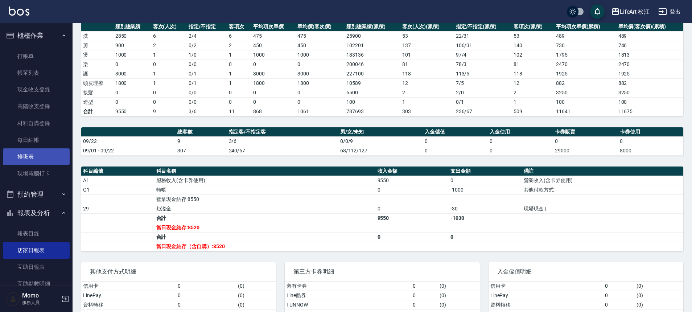
scroll to position [67, 0]
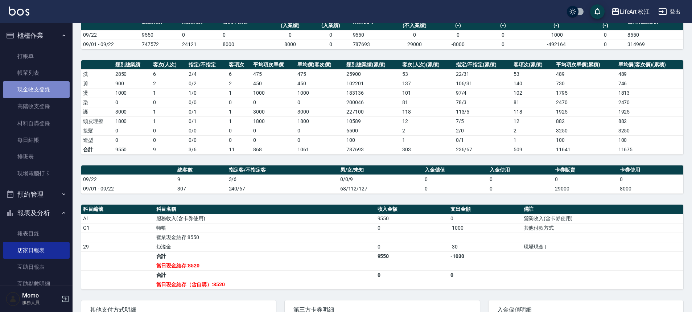
click at [40, 93] on link "現金收支登錄" at bounding box center [36, 89] width 67 height 17
